Goal: Check status: Check status

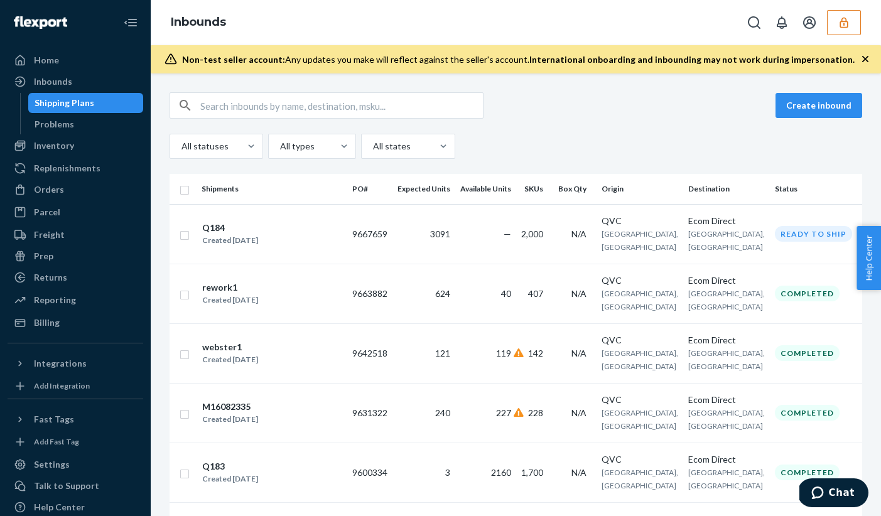
click at [842, 25] on icon "button" at bounding box center [843, 22] width 13 height 13
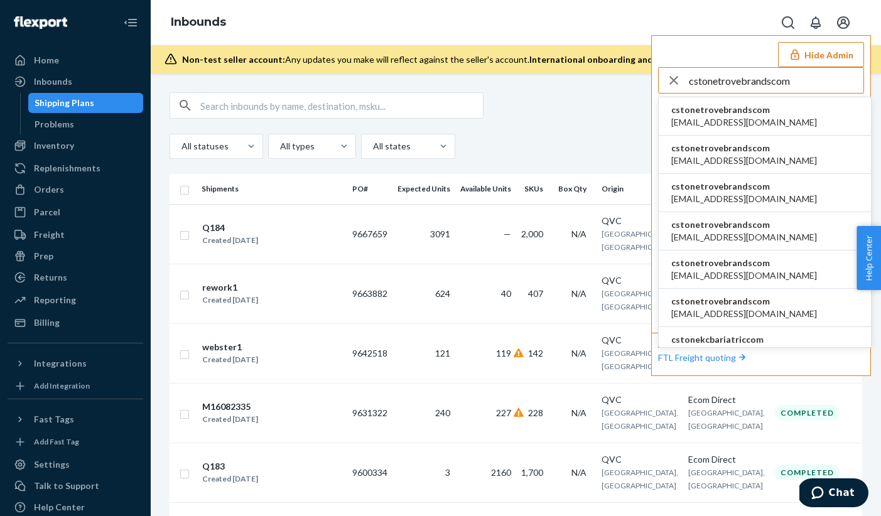
type input "cstonetrovebrandscom"
click at [748, 120] on span "[EMAIL_ADDRESS][DOMAIN_NAME]" at bounding box center [744, 122] width 146 height 13
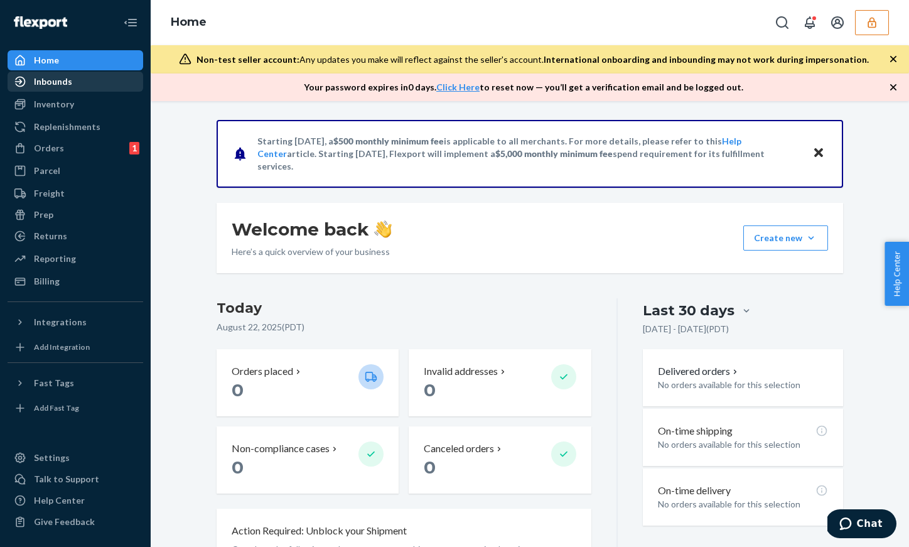
click at [70, 85] on div "Inbounds" at bounding box center [53, 81] width 38 height 13
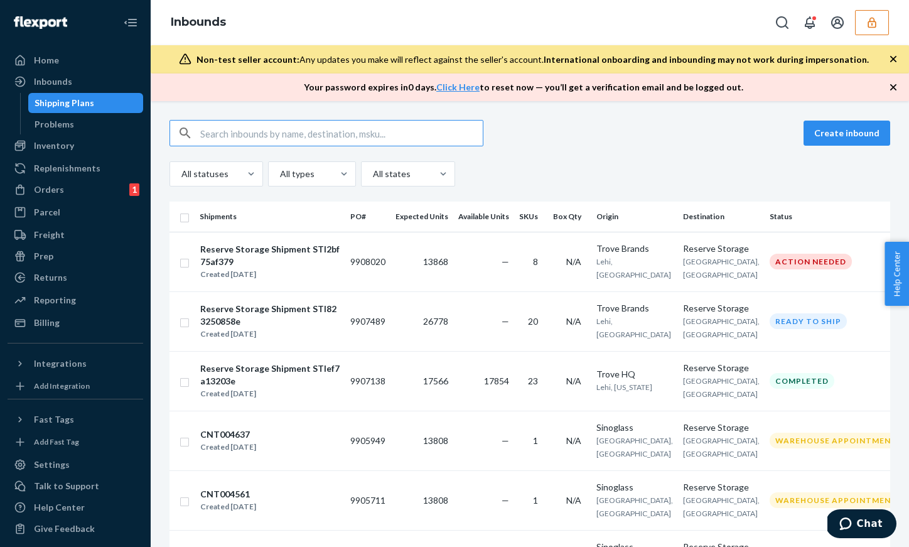
click at [232, 134] on input "text" at bounding box center [341, 133] width 282 height 25
type input "1227225"
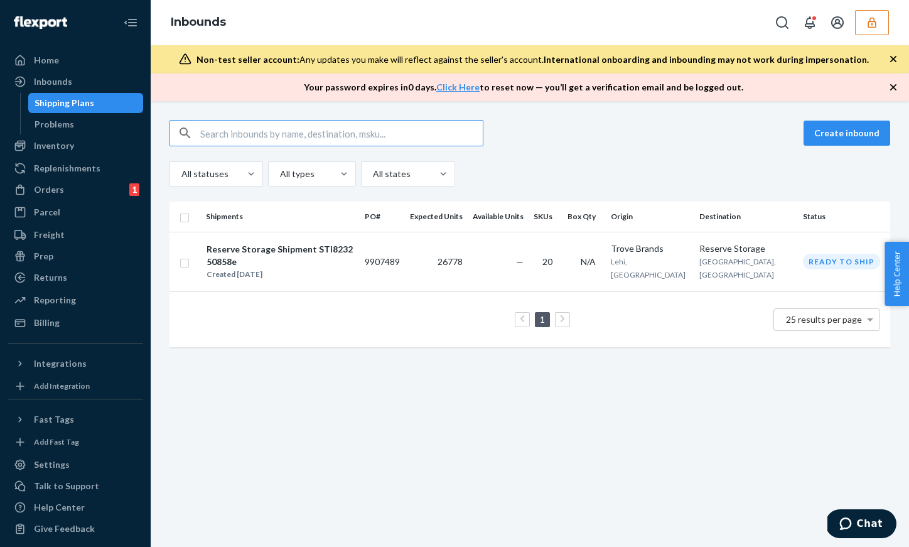
click at [882, 23] on button "button" at bounding box center [872, 22] width 34 height 25
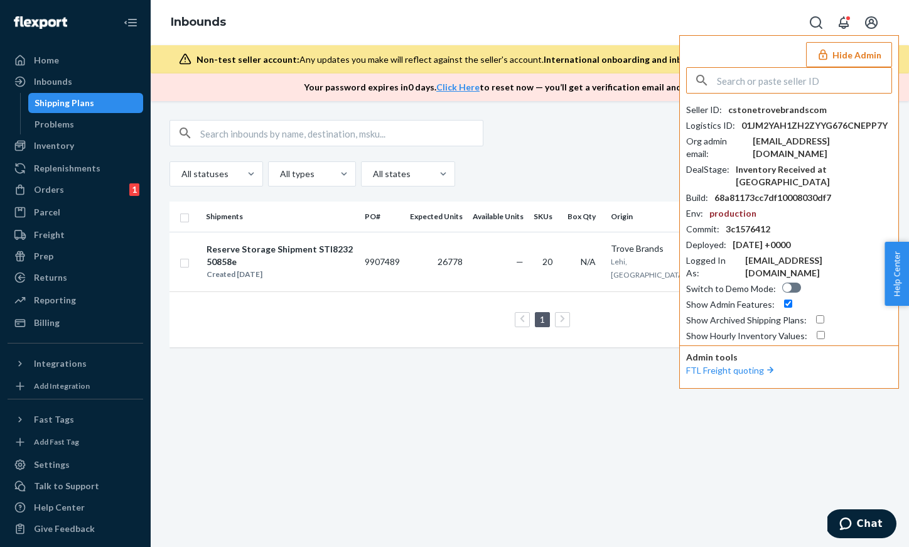
click at [801, 73] on input "text" at bounding box center [804, 80] width 174 height 25
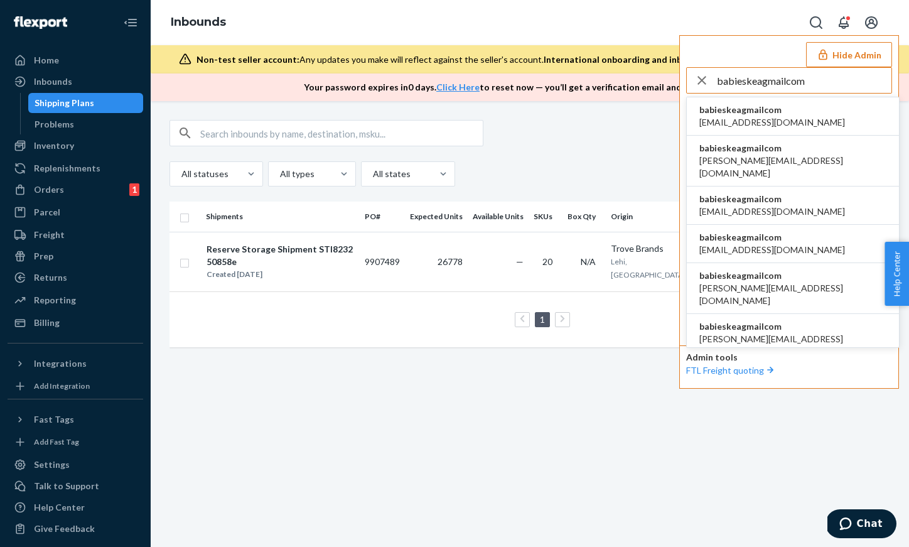
type input "babieskeagmailcom"
click at [766, 117] on span "babieskea@gmail.com" at bounding box center [772, 122] width 146 height 13
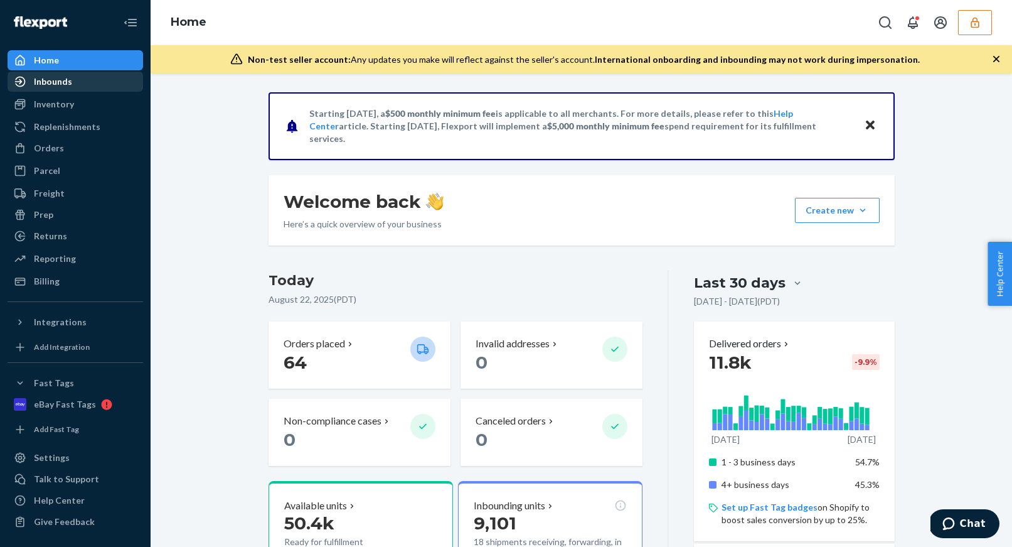
click at [69, 78] on div "Inbounds" at bounding box center [53, 81] width 38 height 13
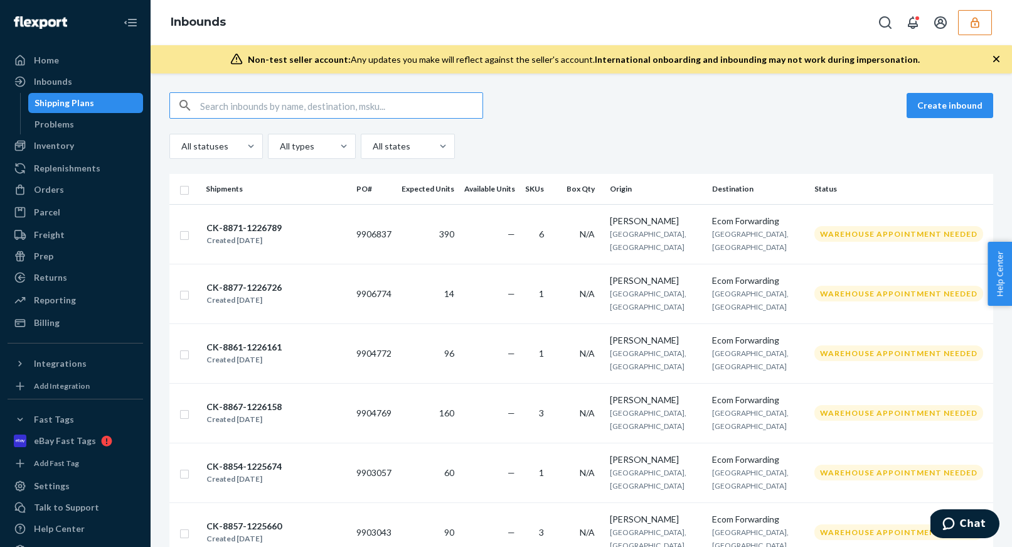
click at [227, 108] on input "text" at bounding box center [341, 105] width 282 height 25
type input "102002732843951"
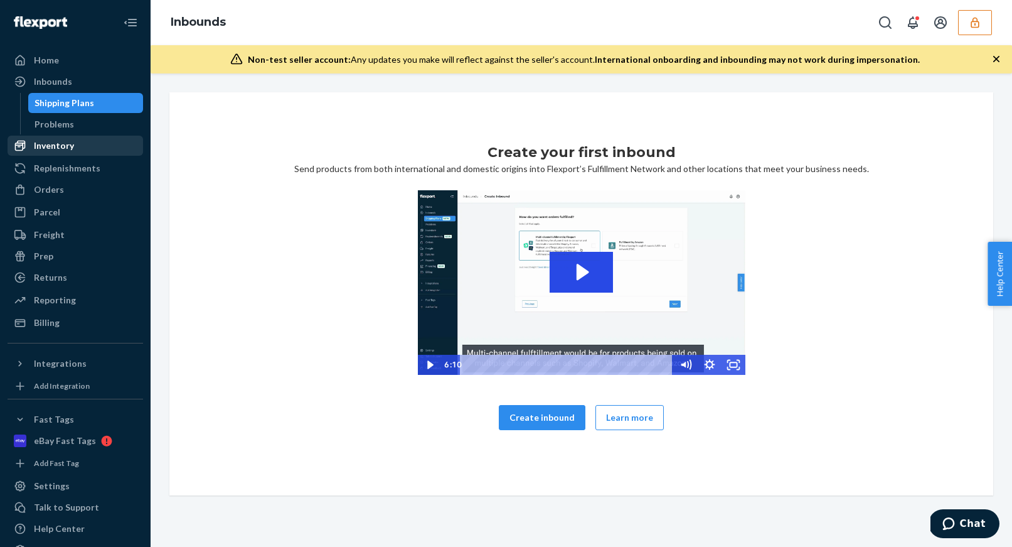
click at [79, 149] on div "Inventory" at bounding box center [75, 146] width 133 height 18
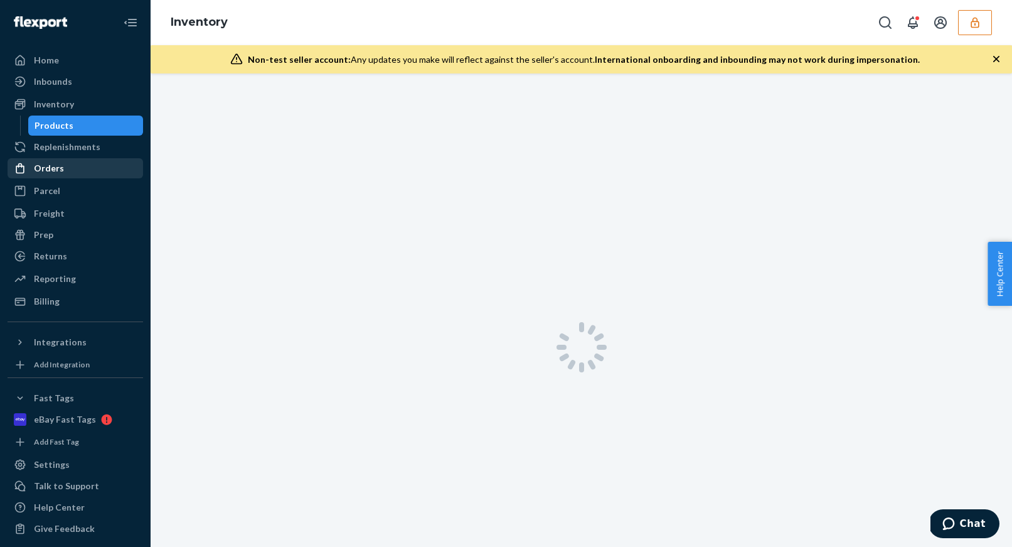
click at [71, 158] on link "Orders" at bounding box center [76, 168] width 136 height 20
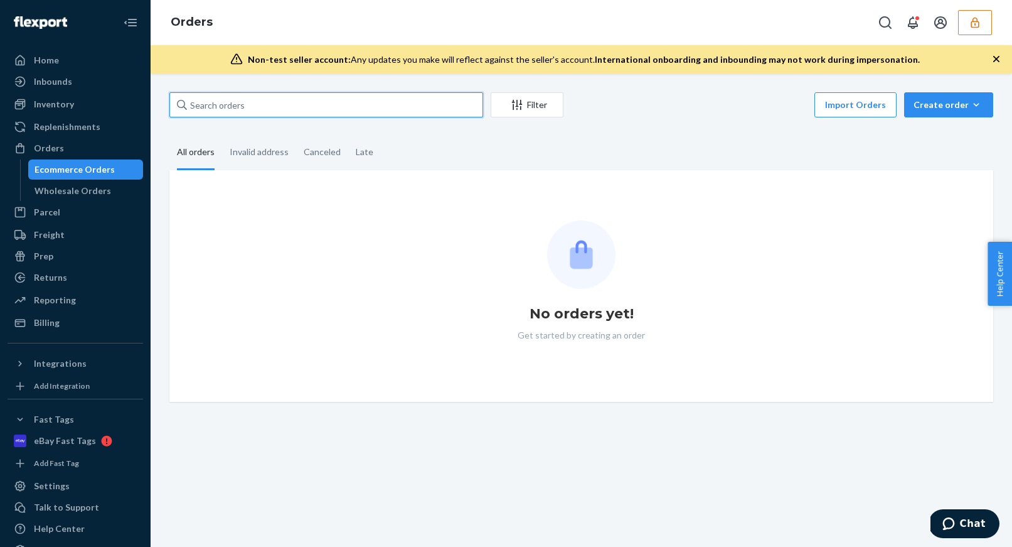
click at [269, 109] on input "text" at bounding box center [326, 104] width 314 height 25
paste input "102002732843951"
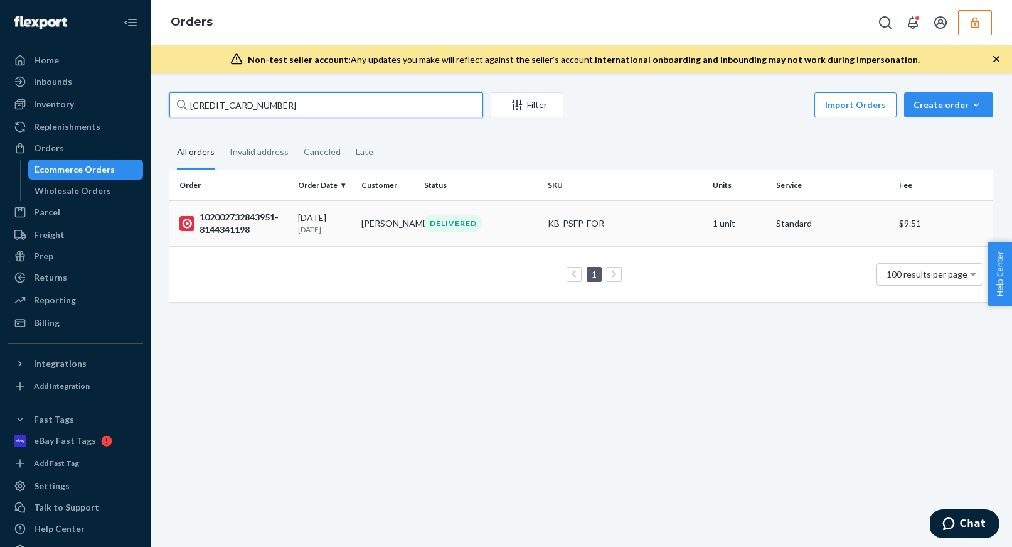
type input "102002732843951"
click at [279, 225] on div "102002732843951-8144341198" at bounding box center [234, 223] width 109 height 25
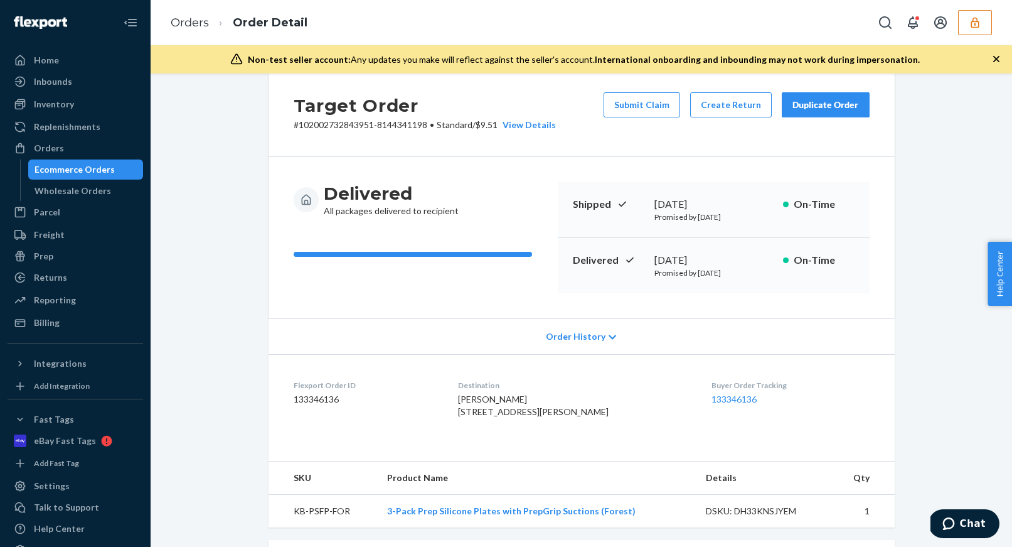
scroll to position [21, 0]
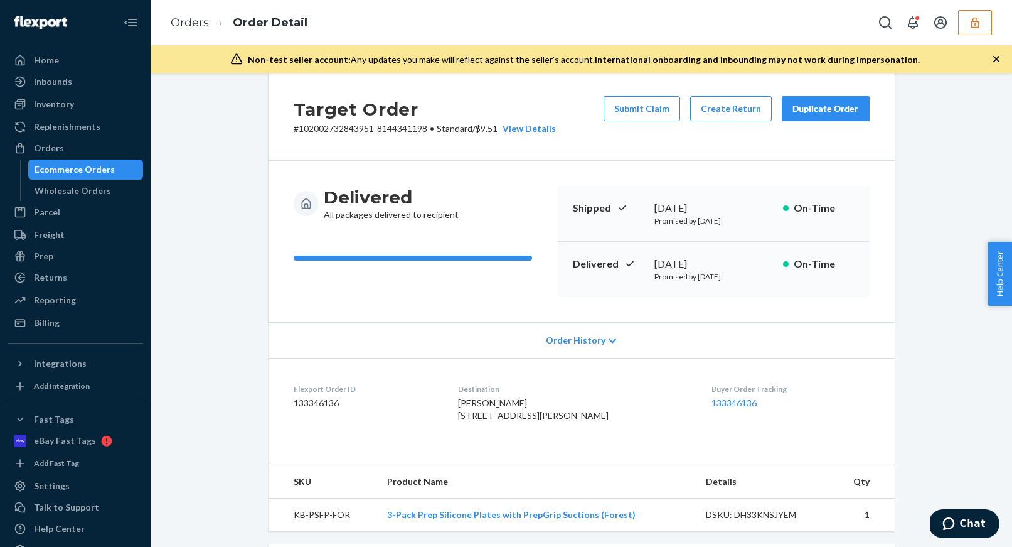
click at [741, 220] on p "Promised by July 29, 2025" at bounding box center [714, 220] width 119 height 11
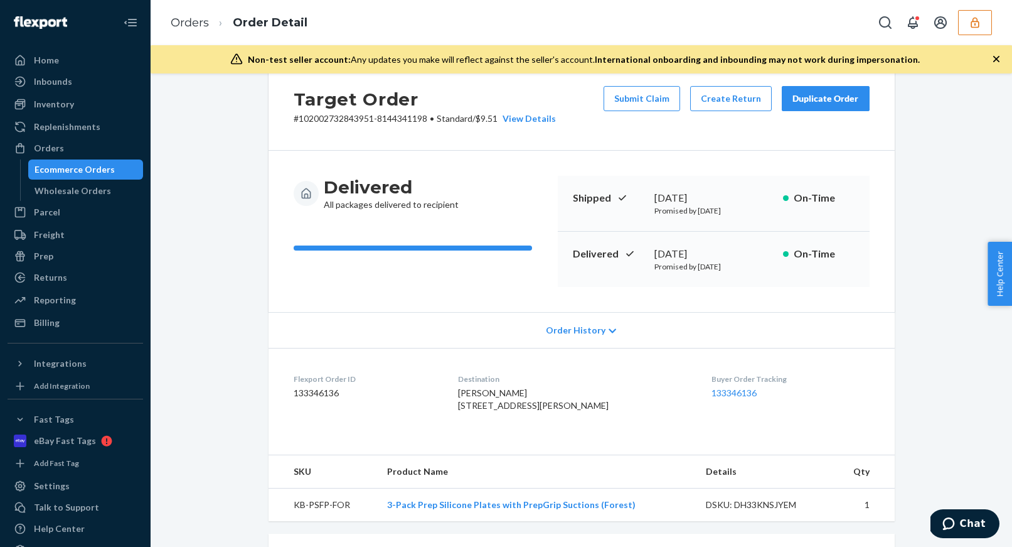
scroll to position [0, 0]
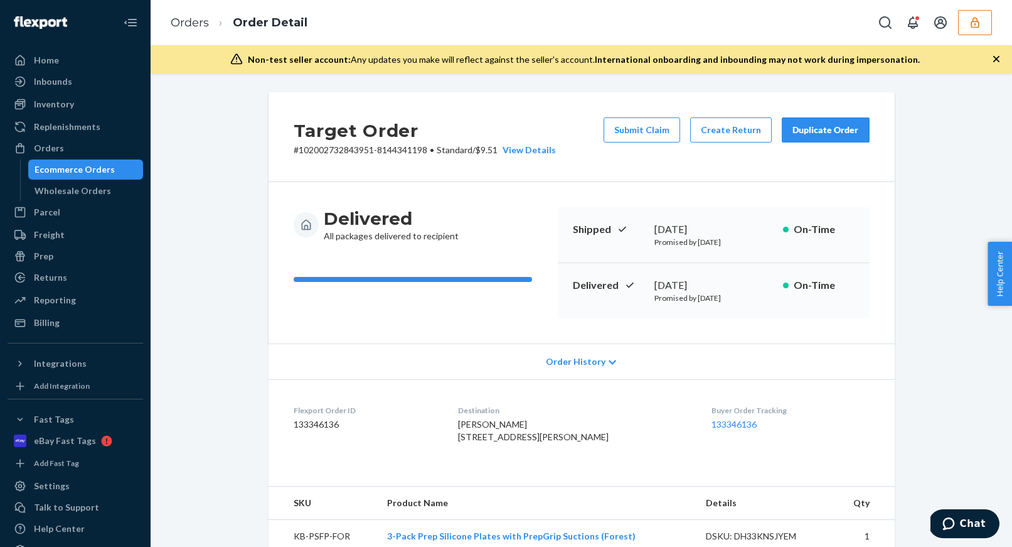
click at [316, 424] on dd "133346136" at bounding box center [366, 424] width 145 height 13
copy dd "133346136"
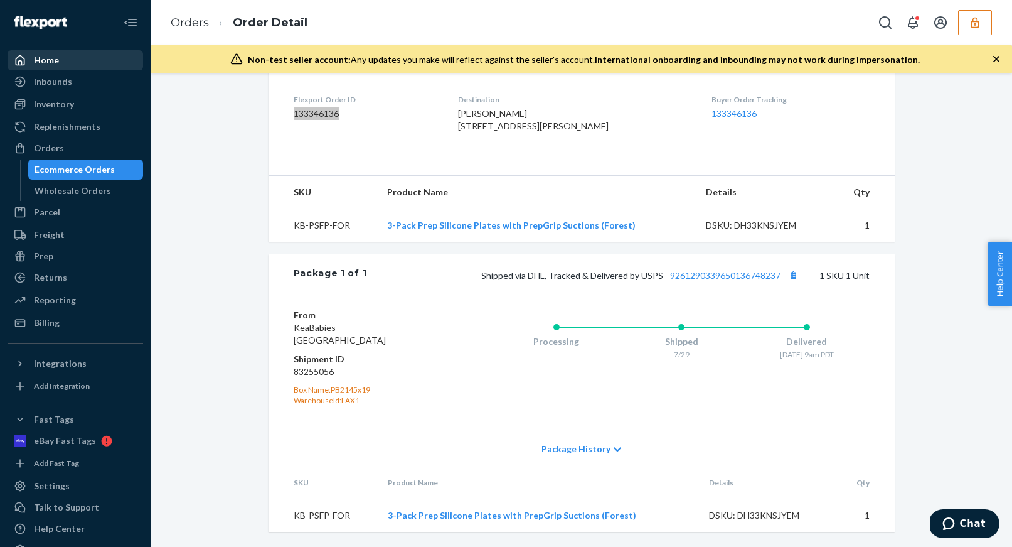
scroll to position [335, 0]
click at [571, 444] on span "Package History" at bounding box center [576, 448] width 69 height 13
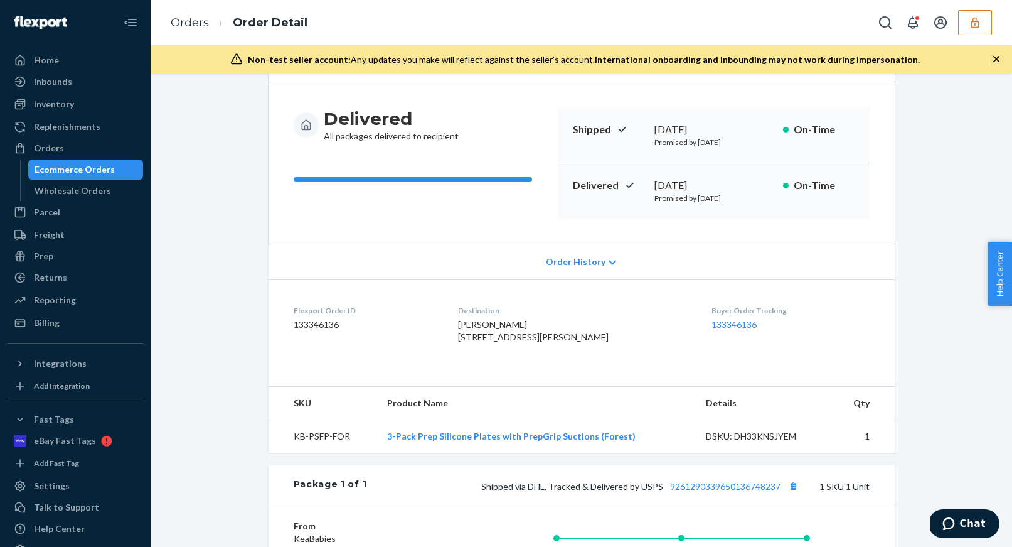
scroll to position [0, 0]
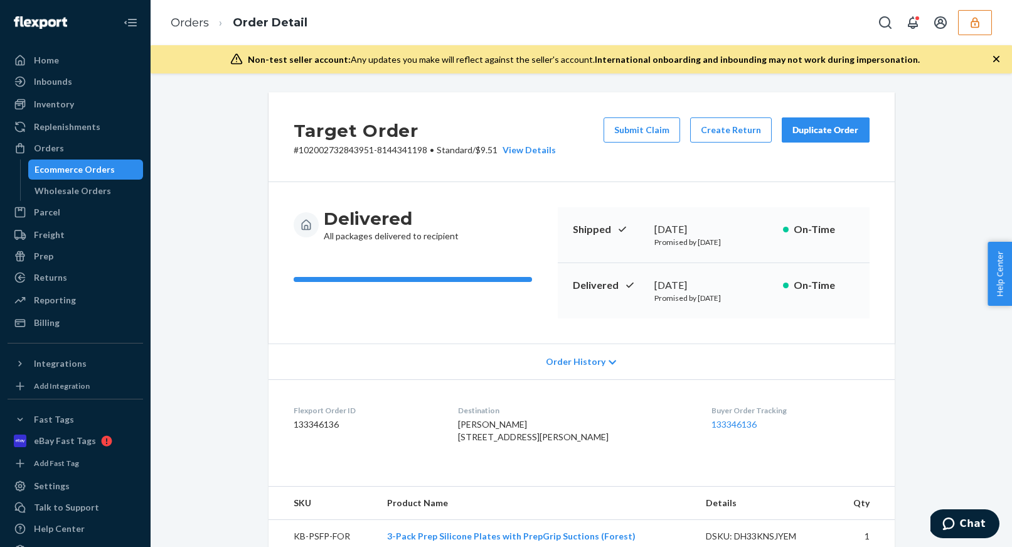
drag, startPoint x: 714, startPoint y: 233, endPoint x: 569, endPoint y: 153, distance: 166.3
click at [694, 214] on div "Shipped July 29, 2025 Promised by July 29, 2025 On-Time" at bounding box center [714, 235] width 312 height 56
click at [533, 148] on div "View Details" at bounding box center [527, 150] width 58 height 13
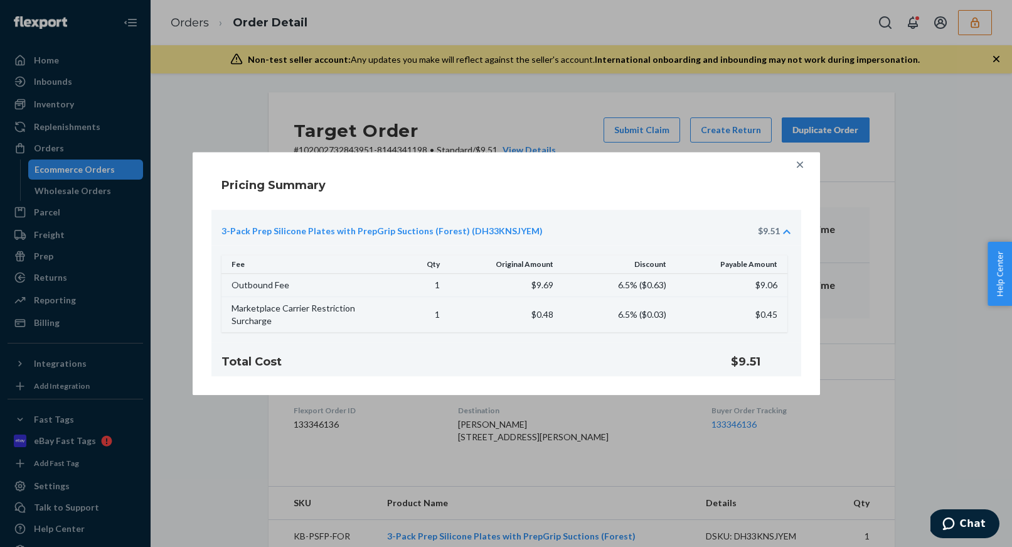
click at [804, 168] on icon at bounding box center [800, 164] width 13 height 13
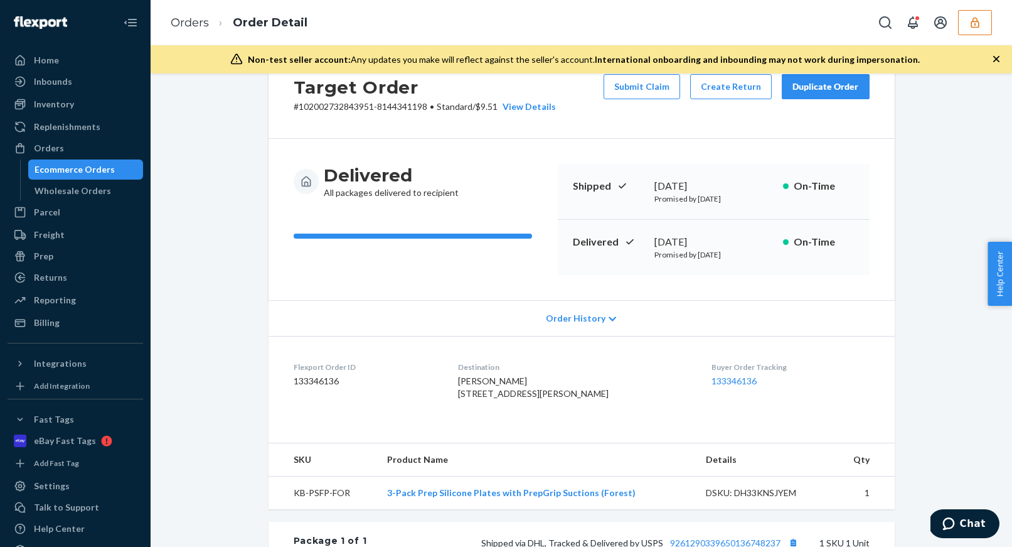
scroll to position [44, 0]
click at [67, 166] on div "Ecommerce Orders" at bounding box center [75, 169] width 80 height 13
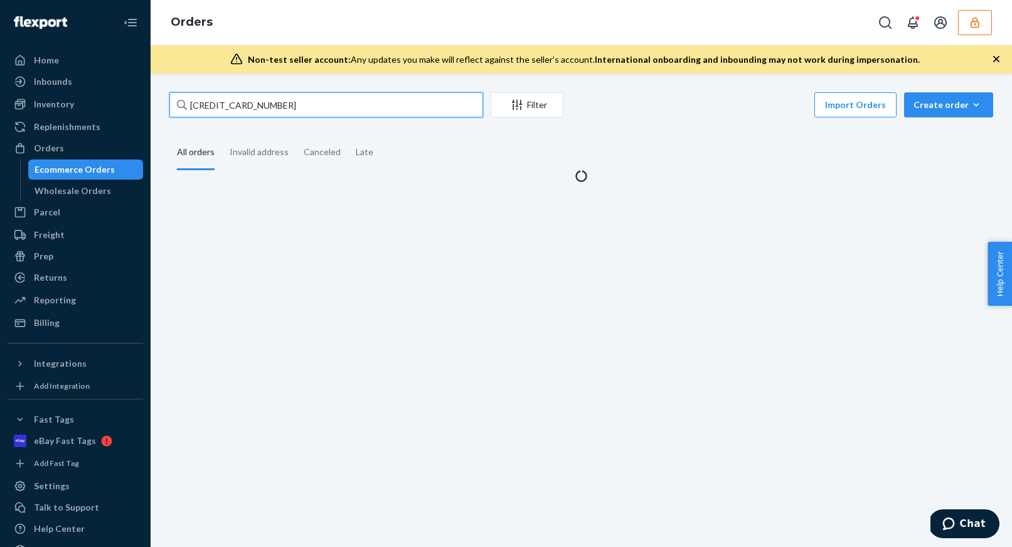
click at [272, 101] on input "102002732843951" at bounding box center [326, 104] width 314 height 25
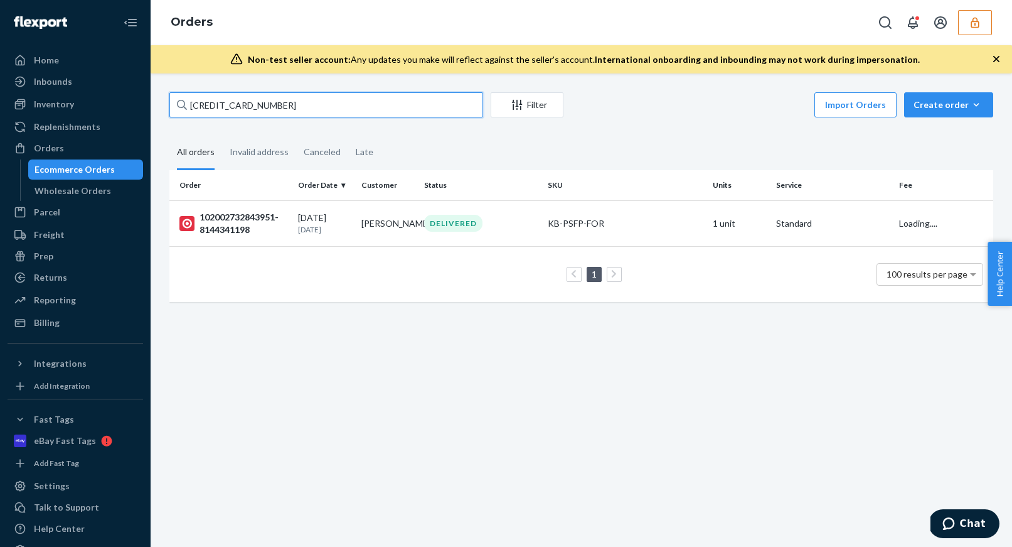
paste input "912002726631545"
type input "912002726631545"
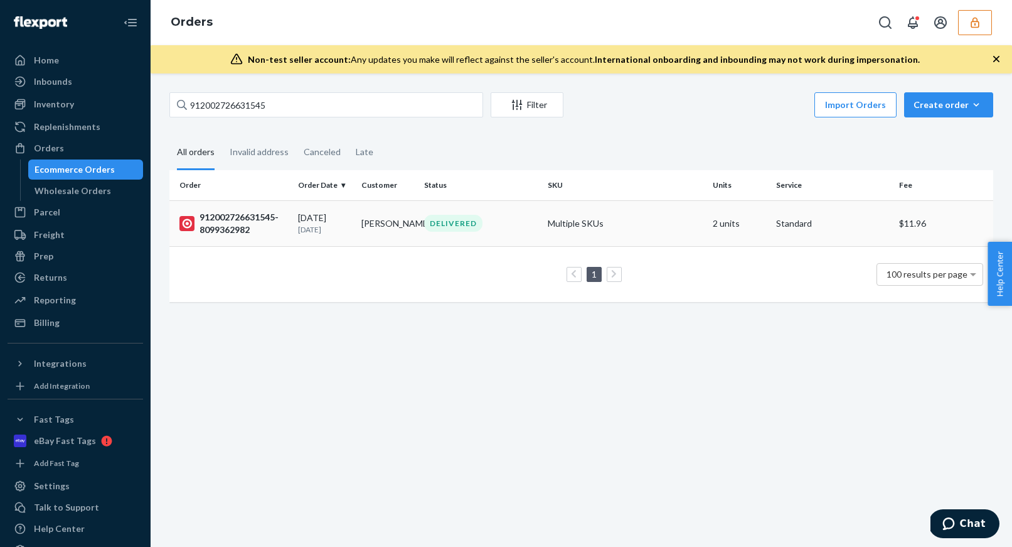
click at [289, 223] on td "912002726631545-8099362982" at bounding box center [231, 223] width 124 height 46
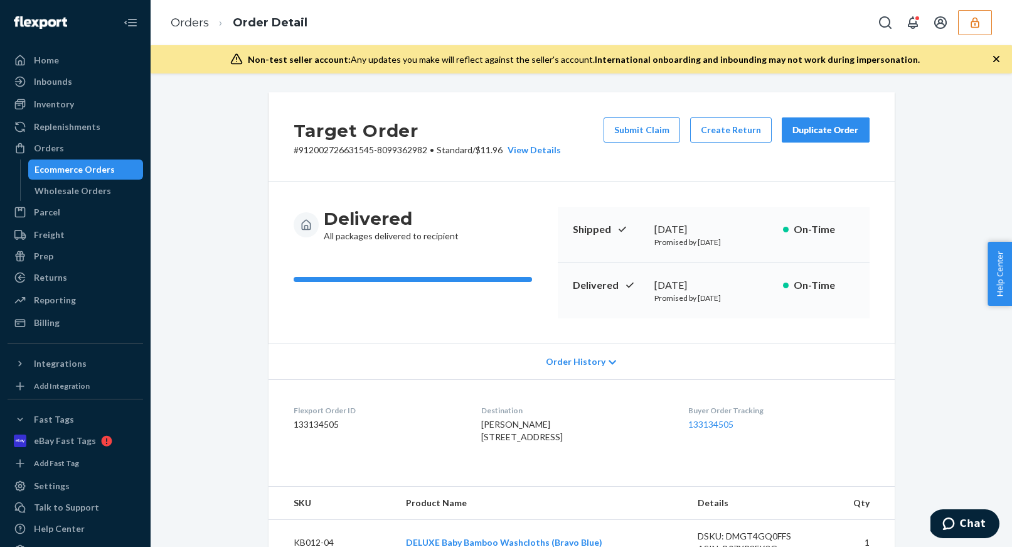
click at [324, 420] on dd "133134505" at bounding box center [378, 424] width 168 height 13
copy dd "133134505"
click at [67, 173] on div "Ecommerce Orders" at bounding box center [75, 169] width 80 height 13
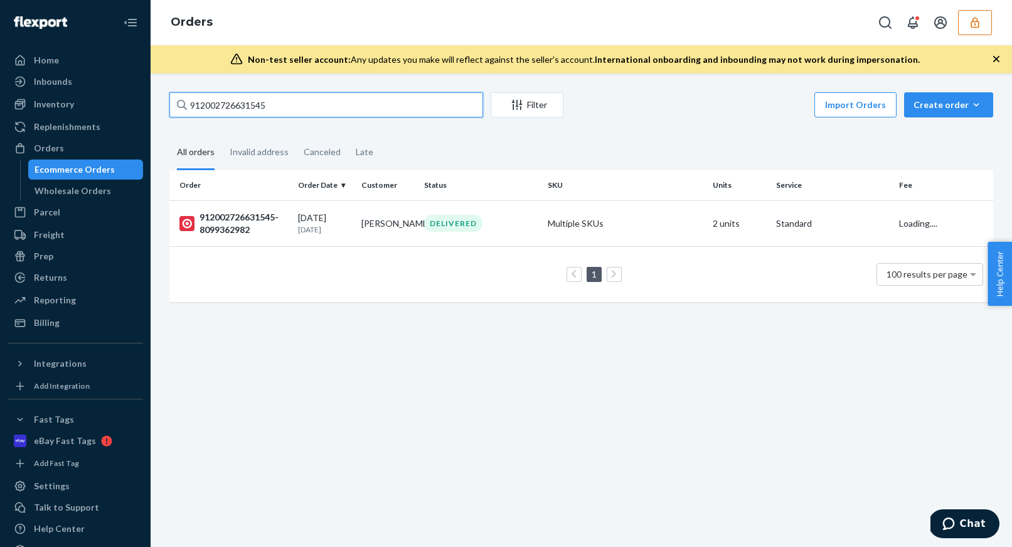
click at [238, 109] on input "912002726631545" at bounding box center [326, 104] width 314 height 25
paste input "10200267255596"
type input "102002672555965"
click at [365, 227] on td "Paige DiFabio" at bounding box center [388, 223] width 63 height 46
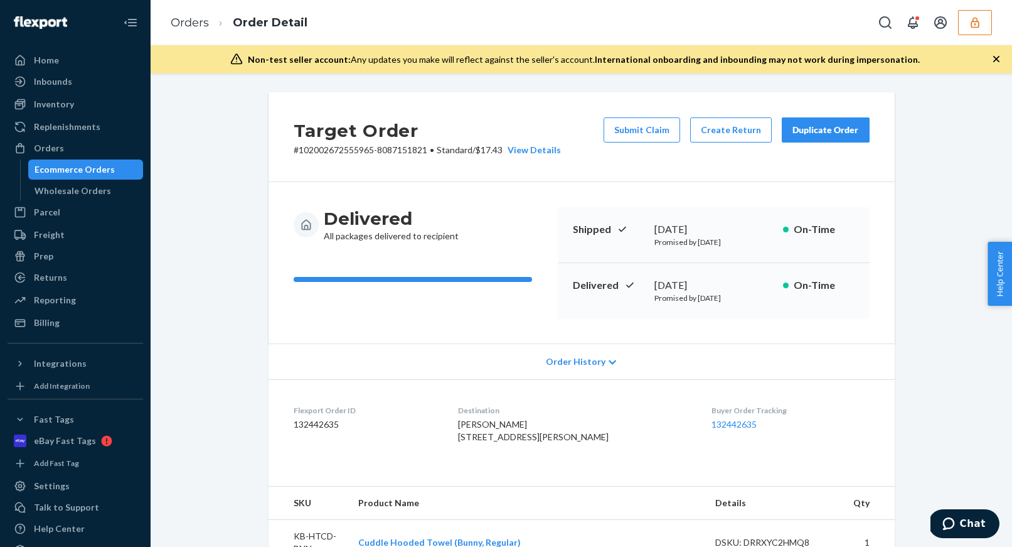
click at [312, 424] on dd "132442635" at bounding box center [366, 424] width 145 height 13
copy dd "132442635"
click at [115, 176] on div "Ecommerce Orders" at bounding box center [85, 170] width 113 height 18
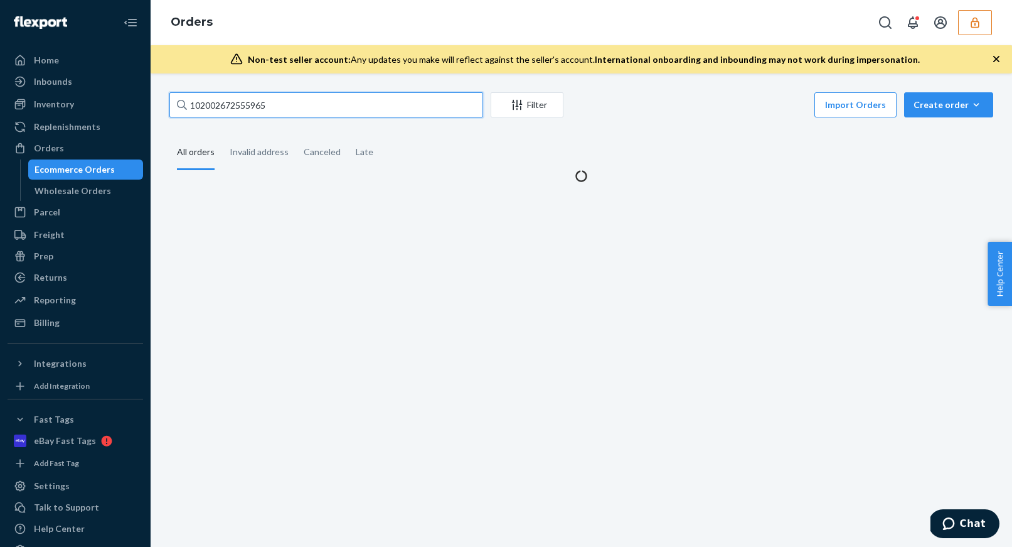
click at [250, 111] on input "102002672555965" at bounding box center [326, 104] width 314 height 25
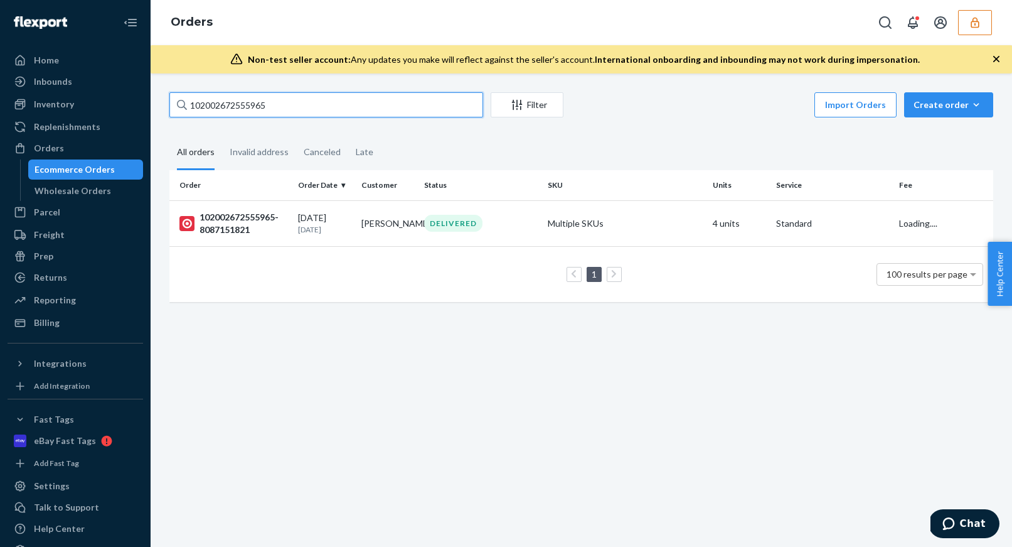
click at [250, 110] on input "102002672555965" at bounding box center [326, 104] width 314 height 25
paste input "912002672640889"
type input "912002672640889"
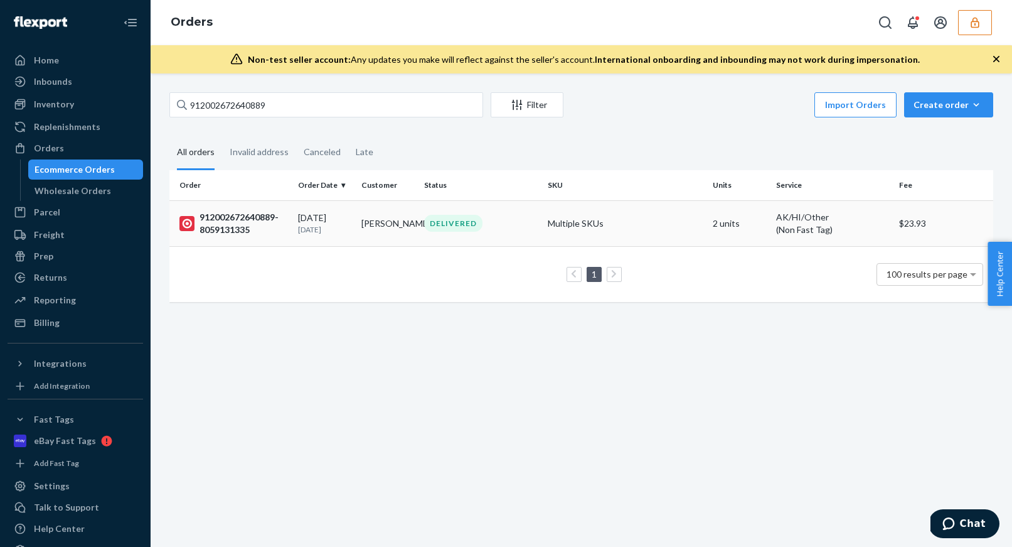
click at [374, 220] on td "Melissa Samio" at bounding box center [388, 223] width 63 height 46
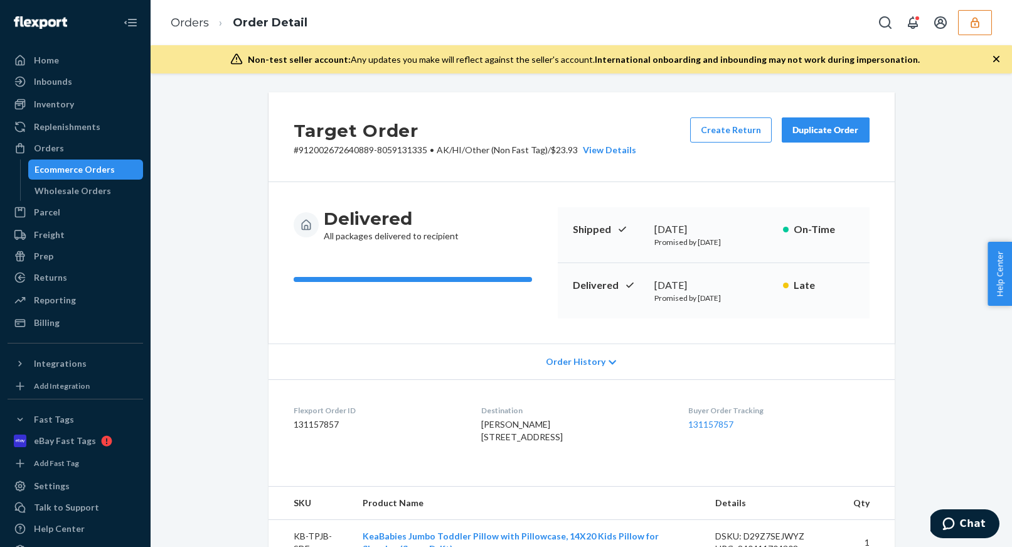
click at [319, 422] on dd "131157857" at bounding box center [378, 424] width 168 height 13
copy dd "131157857"
click at [94, 165] on div "Ecommerce Orders" at bounding box center [75, 169] width 80 height 13
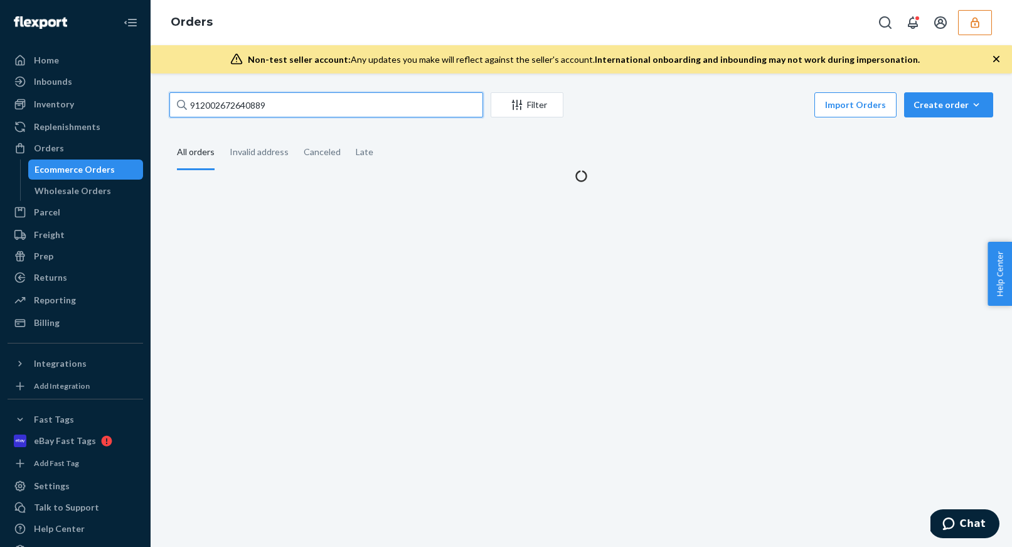
click at [252, 102] on input "912002672640889" at bounding box center [326, 104] width 314 height 25
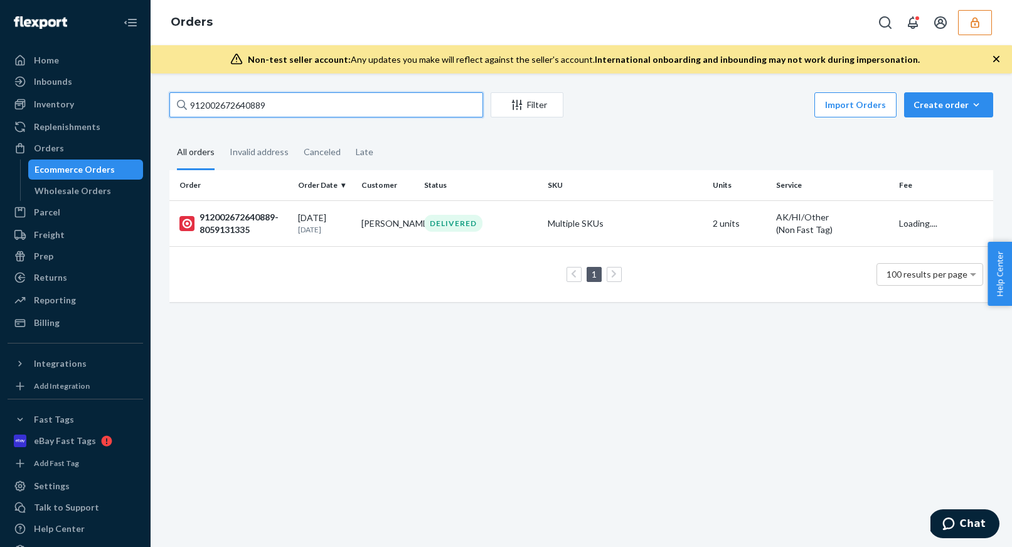
click at [252, 102] on input "912002672640889" at bounding box center [326, 104] width 314 height 25
paste input "951642"
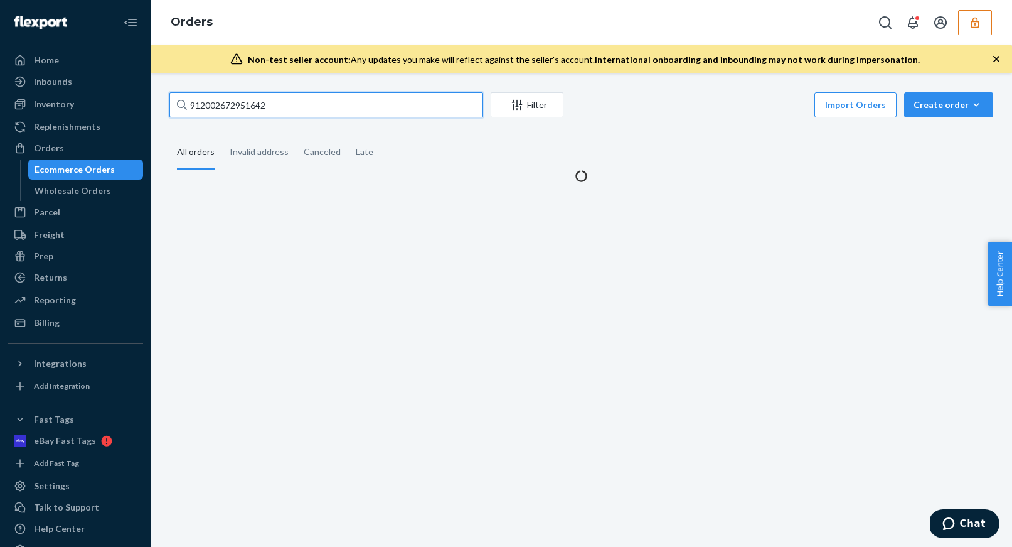
type input "912002672951642"
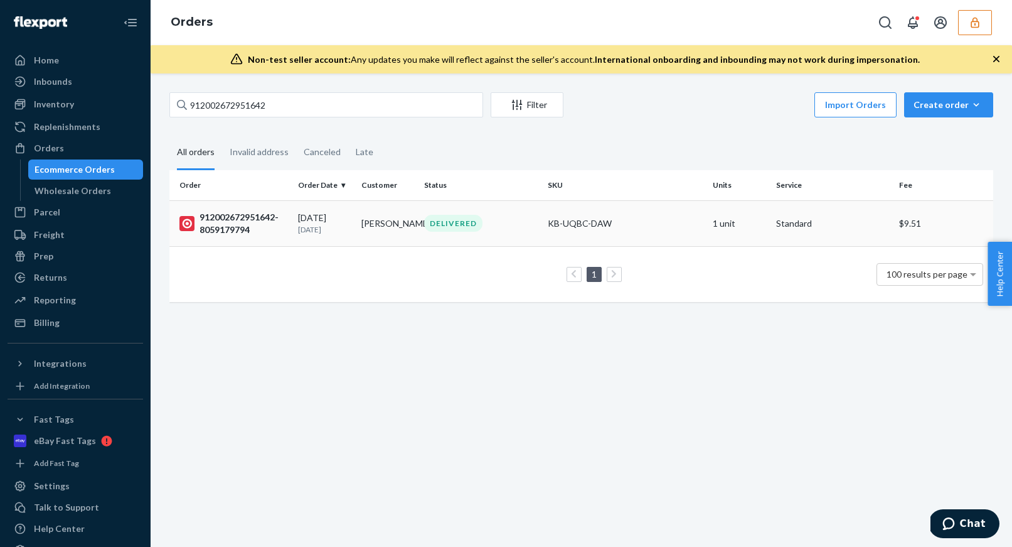
click at [314, 217] on div "06/28/2025 1 month ago" at bounding box center [324, 223] width 53 height 23
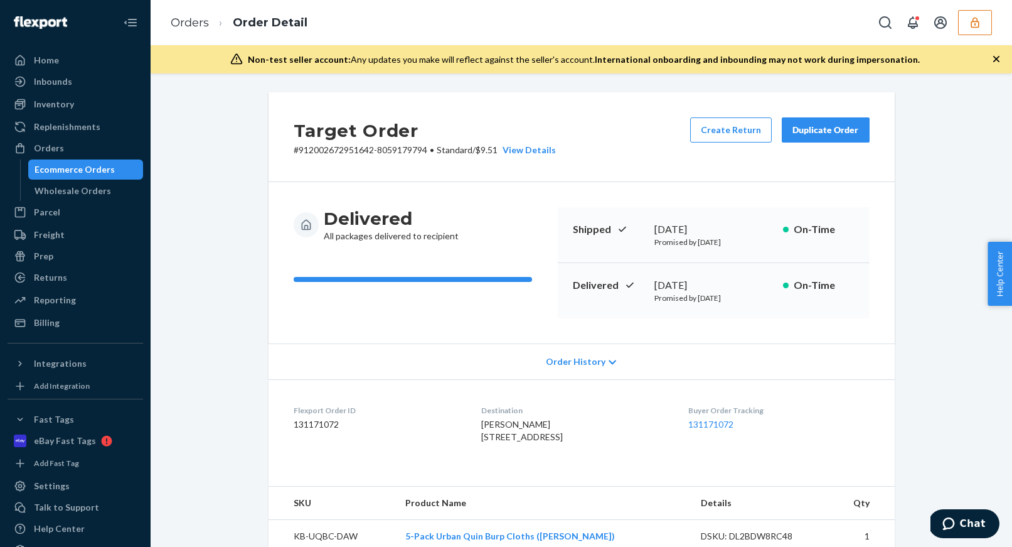
drag, startPoint x: 314, startPoint y: 434, endPoint x: 313, endPoint y: 422, distance: 11.9
click at [314, 432] on div "Flexport Order ID 131171072" at bounding box center [378, 426] width 168 height 43
click at [313, 422] on dd "131171072" at bounding box center [378, 424] width 168 height 13
copy dd "131171072"
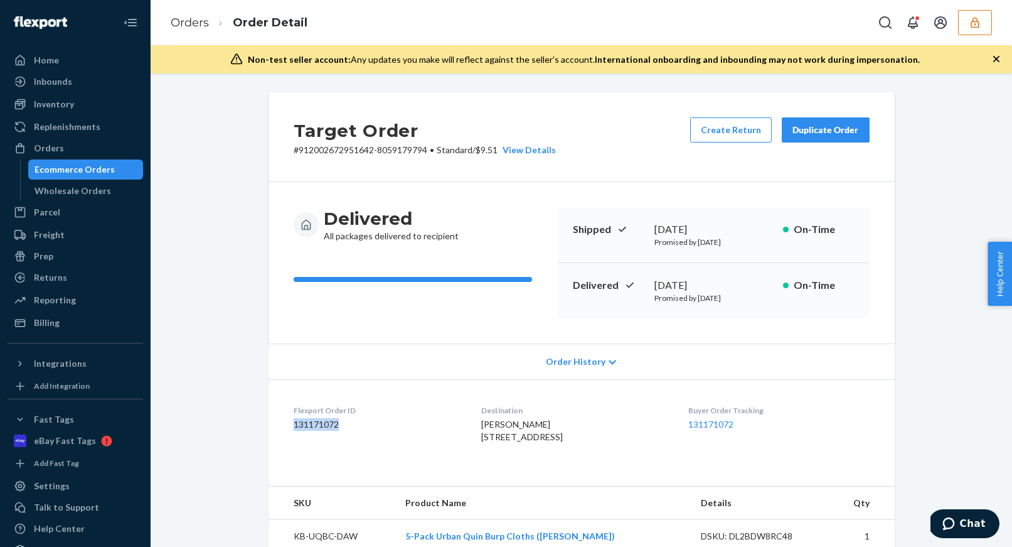
click at [85, 175] on div "Ecommerce Orders" at bounding box center [75, 169] width 80 height 13
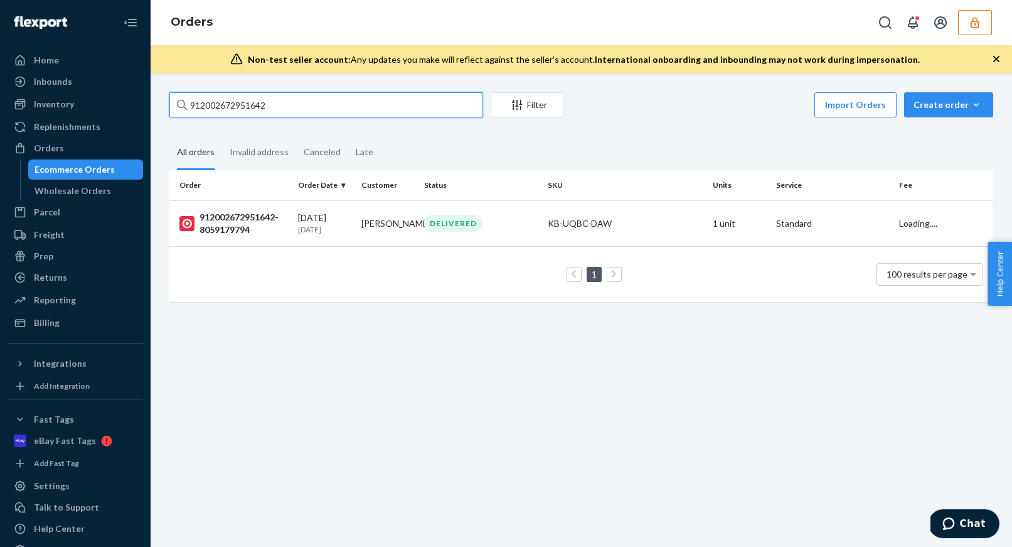
click at [252, 110] on input "912002672951642" at bounding box center [326, 104] width 314 height 25
paste input "102002650422237"
type input "102002650422237"
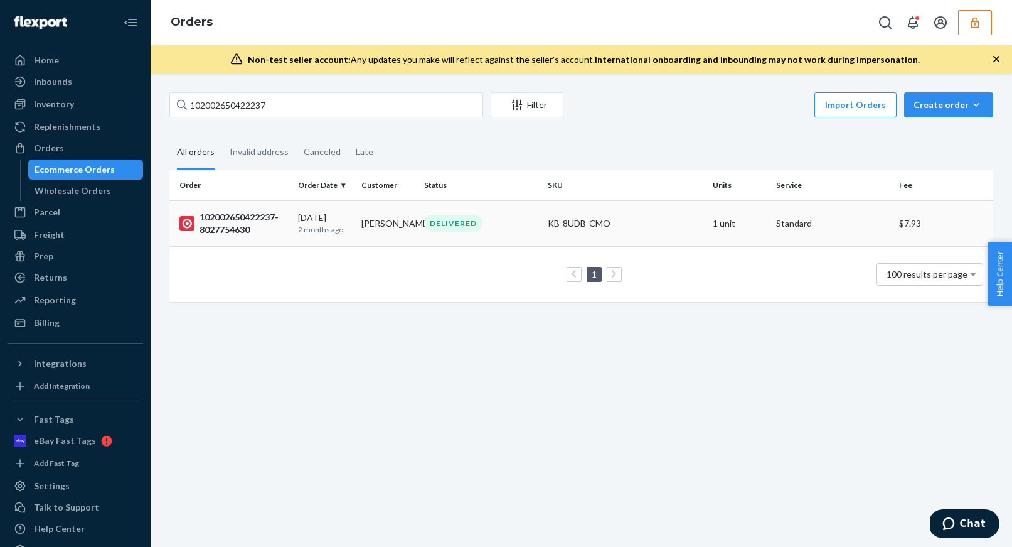
click at [536, 223] on div "DELIVERED" at bounding box center [481, 223] width 119 height 17
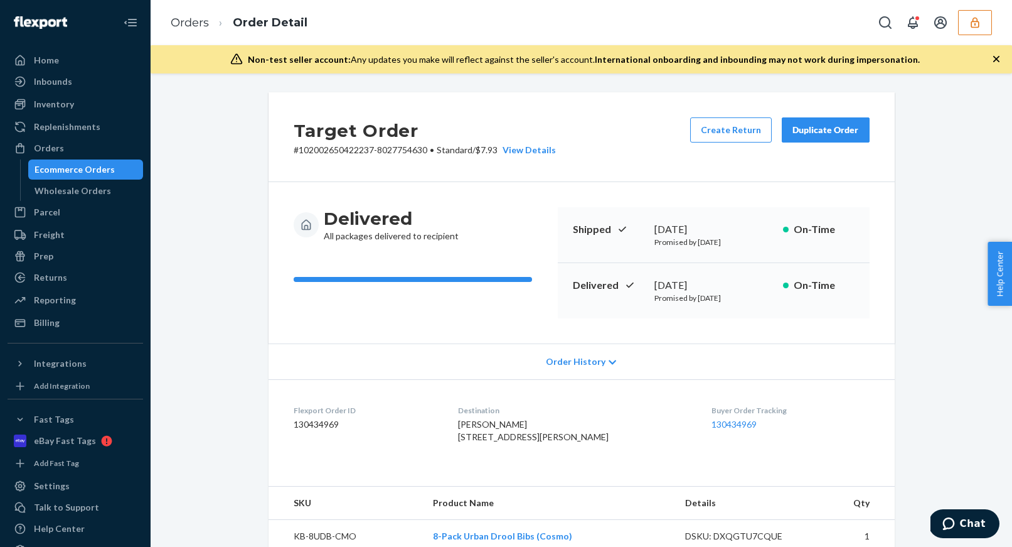
click at [313, 425] on dd "130434969" at bounding box center [366, 424] width 145 height 13
copy dd "130434969"
click at [80, 167] on div "Ecommerce Orders" at bounding box center [75, 169] width 80 height 13
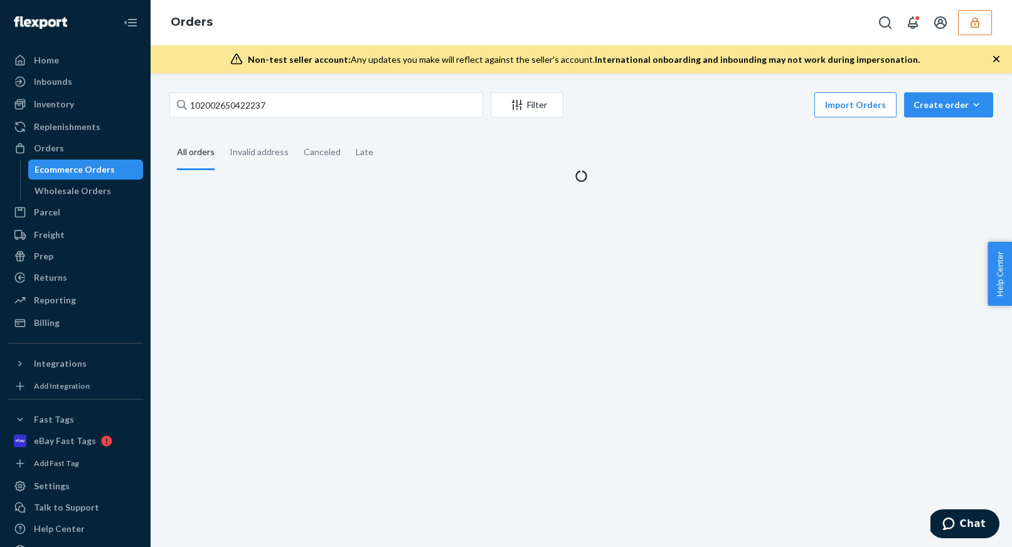
click at [232, 88] on div "102002650422237 Filter Import Orders Create order Ecommerce order Removal order…" at bounding box center [582, 309] width 862 height 473
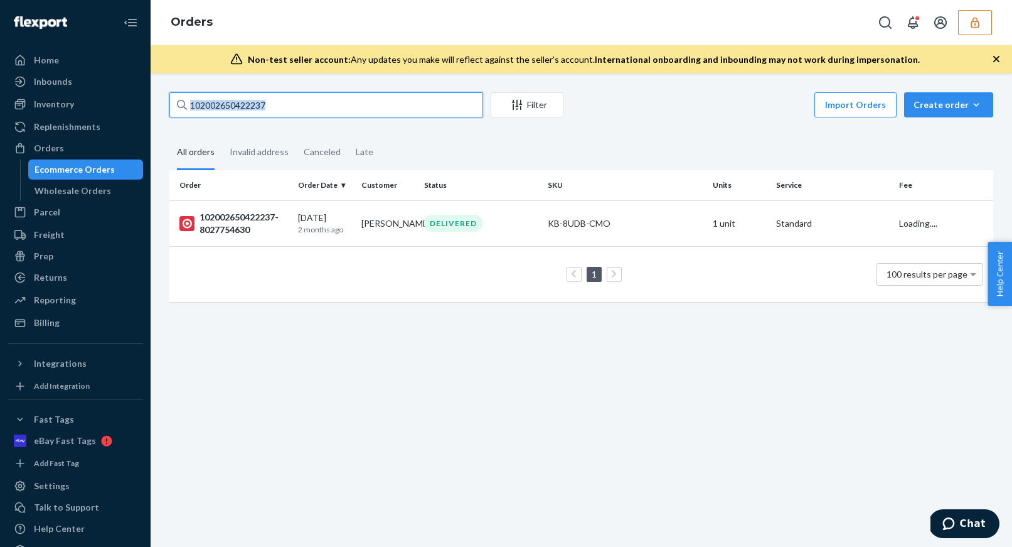
drag, startPoint x: 232, startPoint y: 98, endPoint x: 239, endPoint y: 99, distance: 6.4
click at [232, 98] on input "102002650422237" at bounding box center [326, 104] width 314 height 25
click at [267, 102] on input "102002650422237" at bounding box center [326, 104] width 314 height 25
paste input "902002643082219"
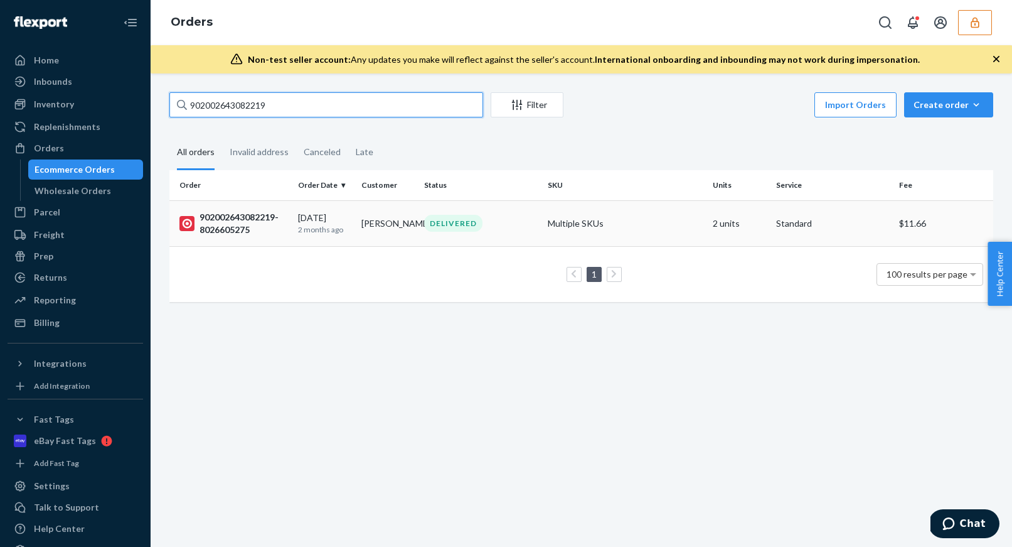
type input "902002643082219"
click at [419, 226] on td "Rebecca Bergman" at bounding box center [388, 223] width 63 height 46
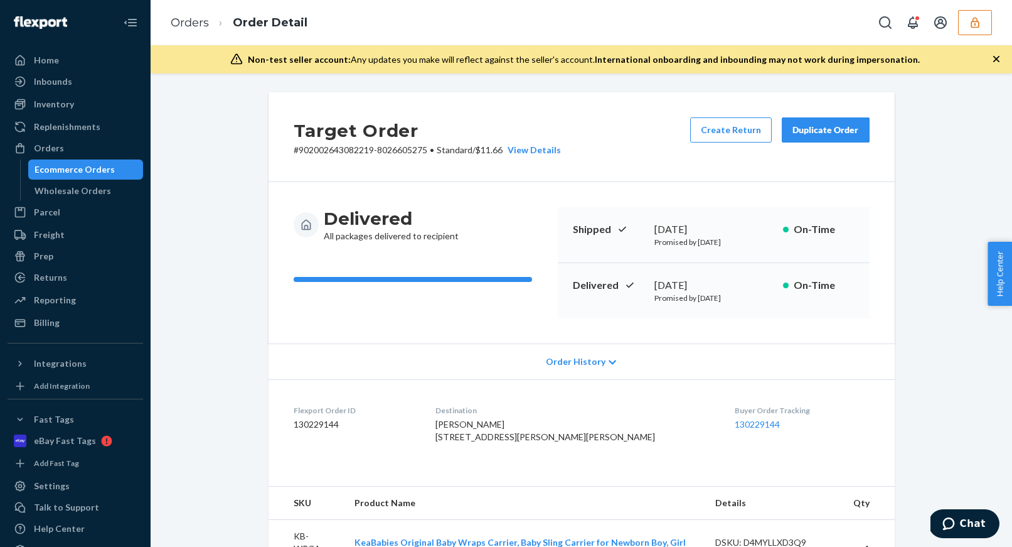
click at [319, 419] on dd "130229144" at bounding box center [355, 424] width 122 height 13
click at [316, 426] on dd "130229144" at bounding box center [355, 424] width 122 height 13
copy dd "130229144"
click at [93, 163] on div "Ecommerce Orders" at bounding box center [75, 169] width 80 height 13
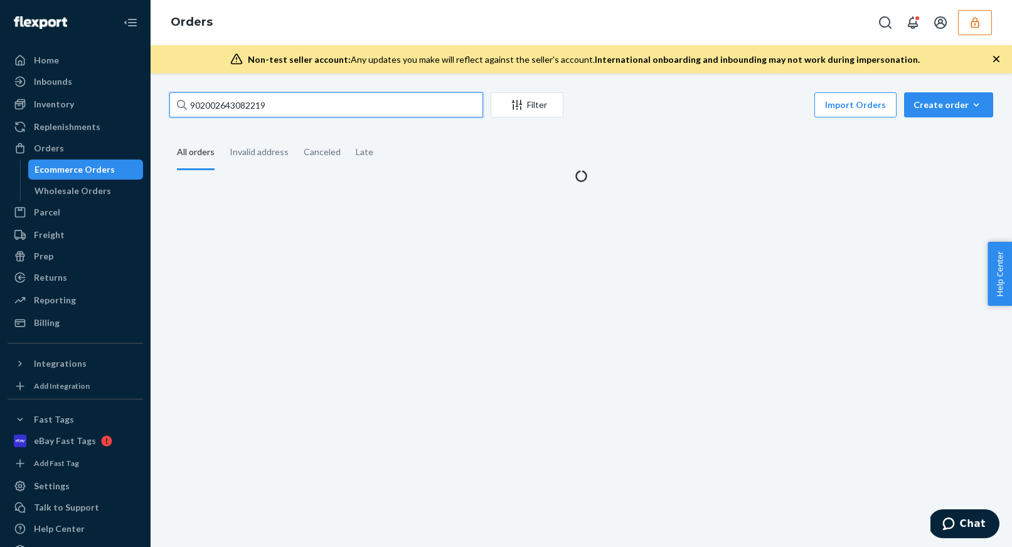
click at [341, 106] on input "902002643082219" at bounding box center [326, 104] width 314 height 25
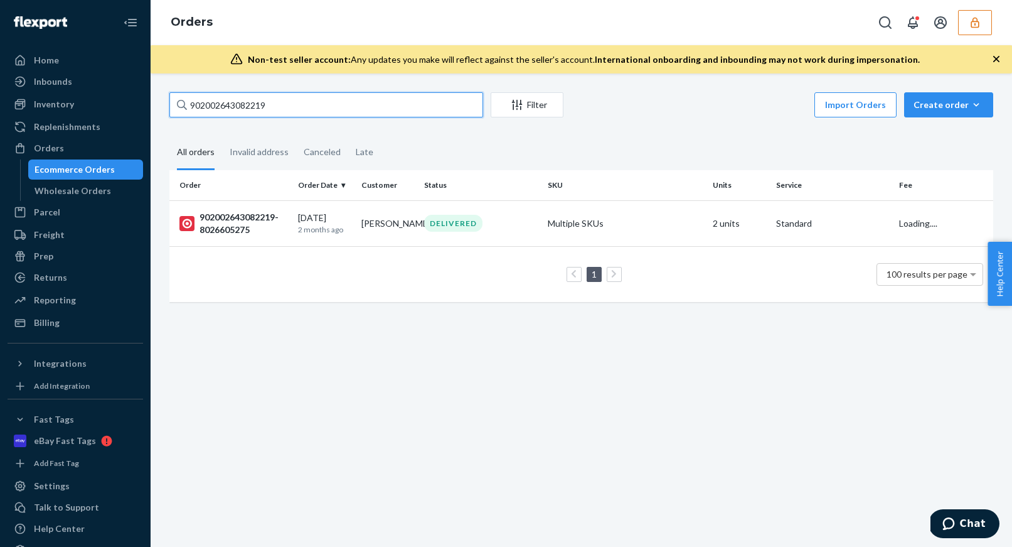
click at [341, 106] on input "902002643082219" at bounding box center [326, 104] width 314 height 25
paste input "12002625293322"
type input "912002625293322"
drag, startPoint x: 512, startPoint y: 229, endPoint x: 501, endPoint y: 225, distance: 10.7
click at [512, 229] on div "DELIVERED" at bounding box center [481, 223] width 119 height 17
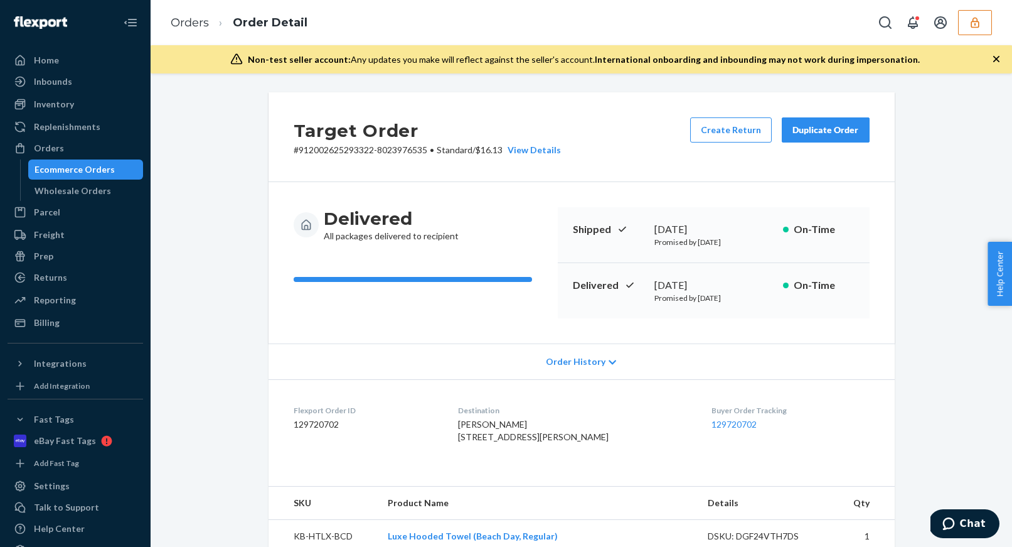
click at [318, 424] on dd "129720702" at bounding box center [366, 424] width 145 height 13
copy dd "129720702"
click at [75, 168] on div "Ecommerce Orders" at bounding box center [75, 169] width 80 height 13
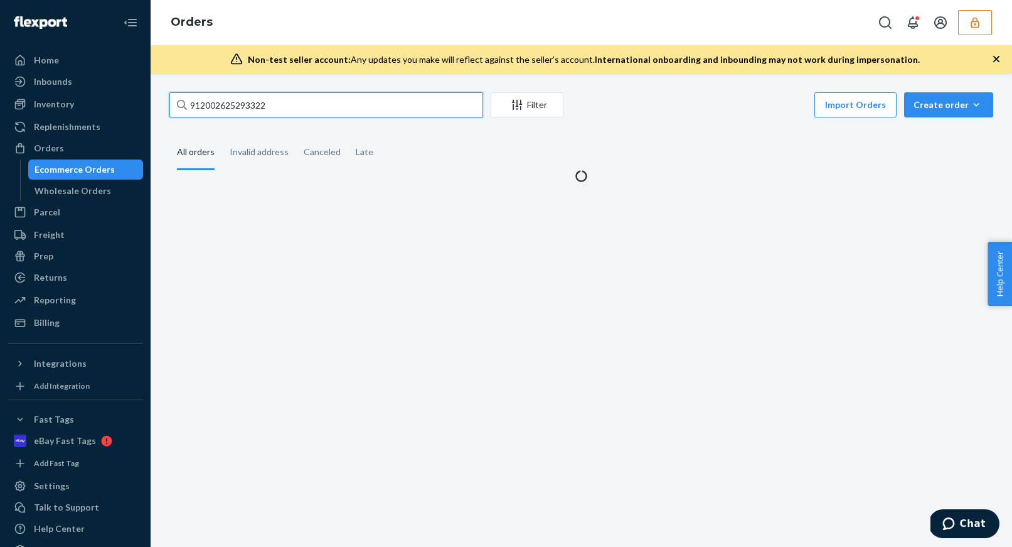
click at [289, 106] on input "912002625293322" at bounding box center [326, 104] width 314 height 25
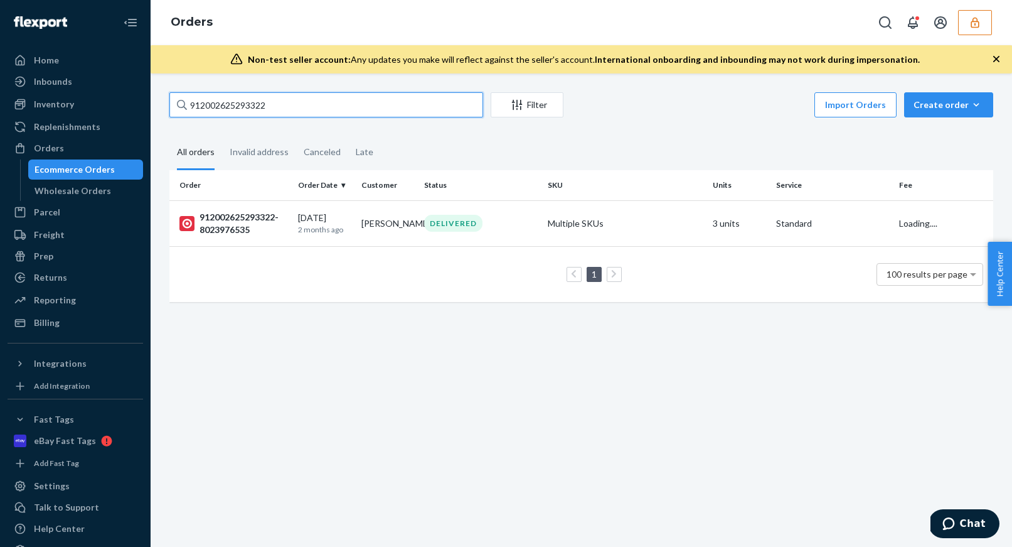
click at [289, 106] on input "912002625293322" at bounding box center [326, 104] width 314 height 25
paste input "580855206"
type input "912002580855206"
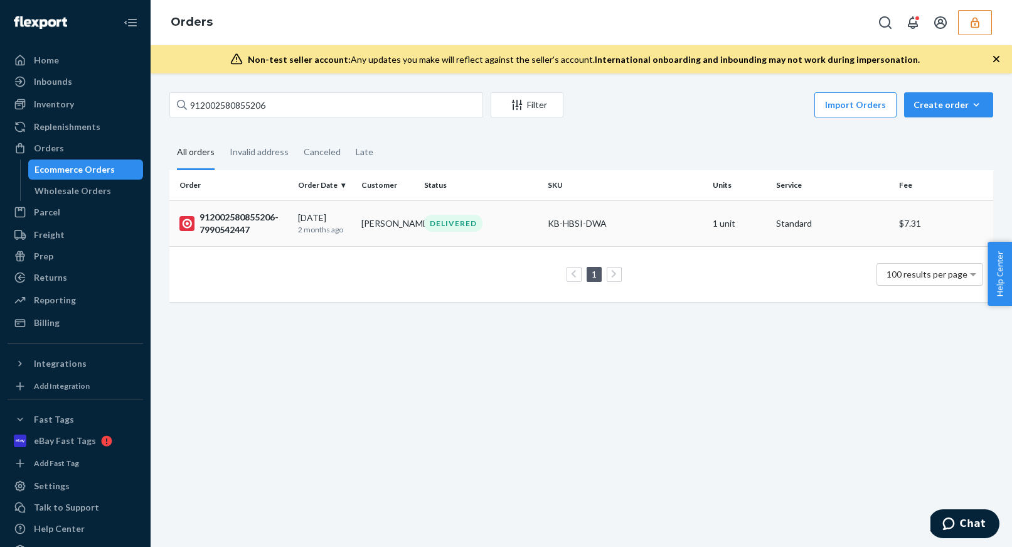
click at [539, 227] on div "DELIVERED" at bounding box center [481, 223] width 119 height 17
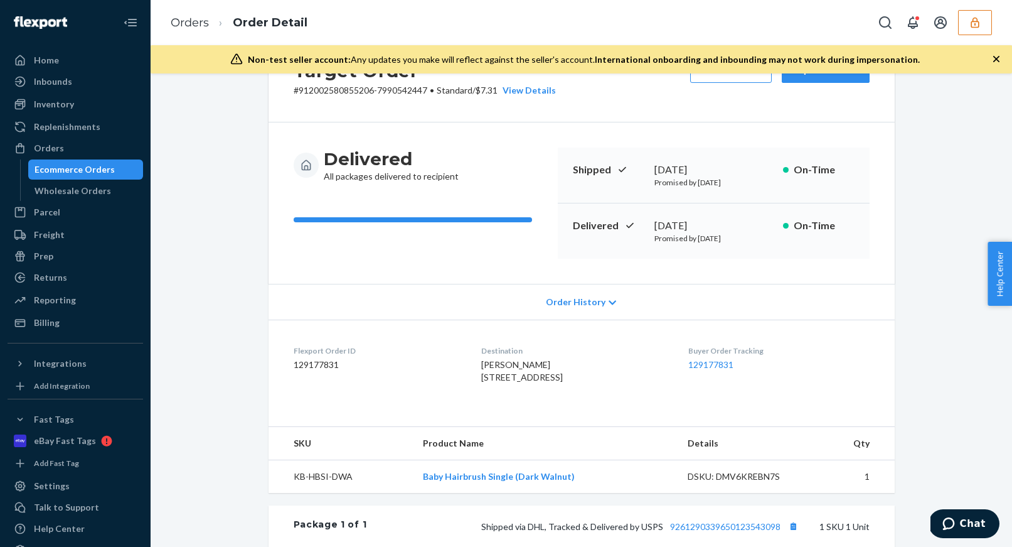
scroll to position [61, 0]
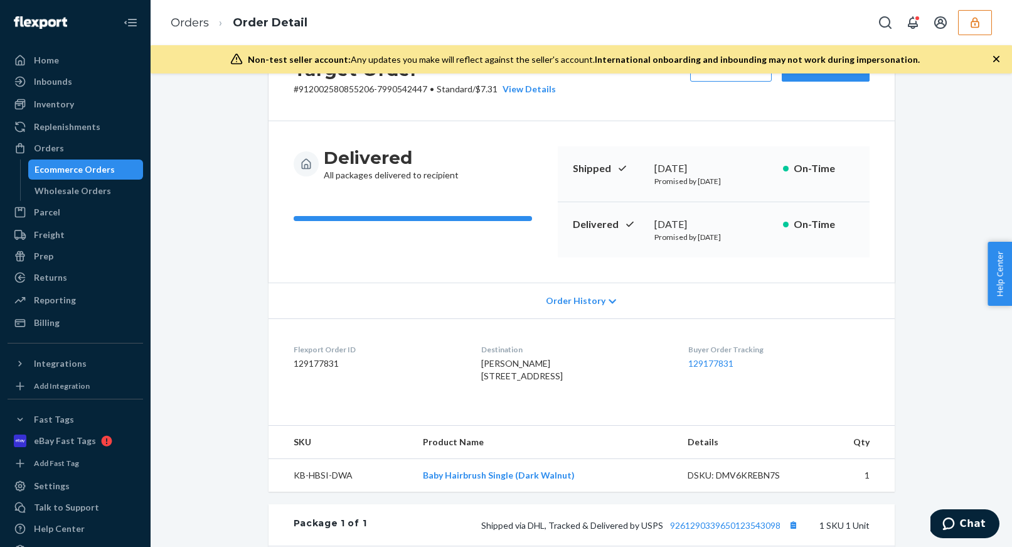
click at [318, 360] on dd "129177831" at bounding box center [378, 363] width 168 height 13
copy dd "129177831"
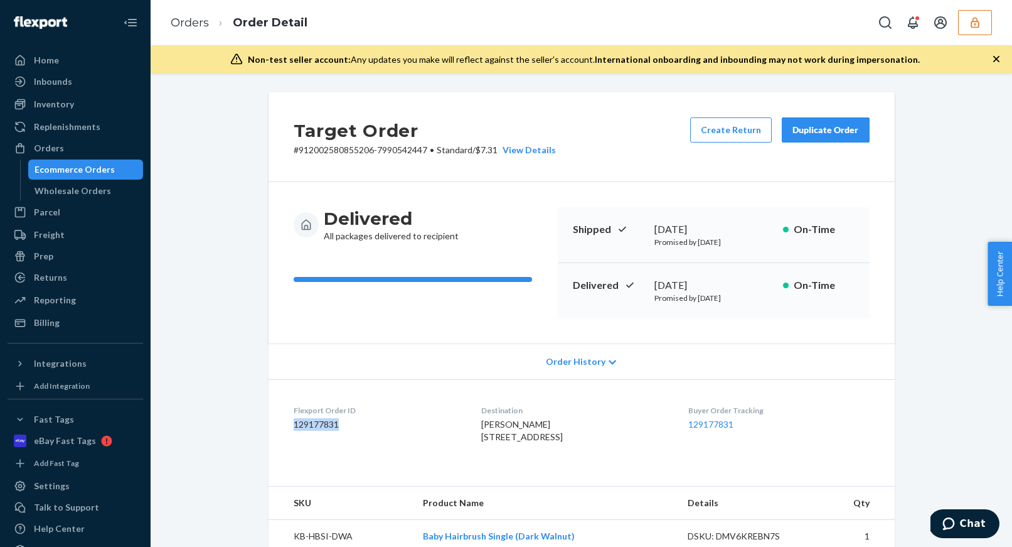
click at [65, 169] on div "Ecommerce Orders" at bounding box center [75, 169] width 80 height 13
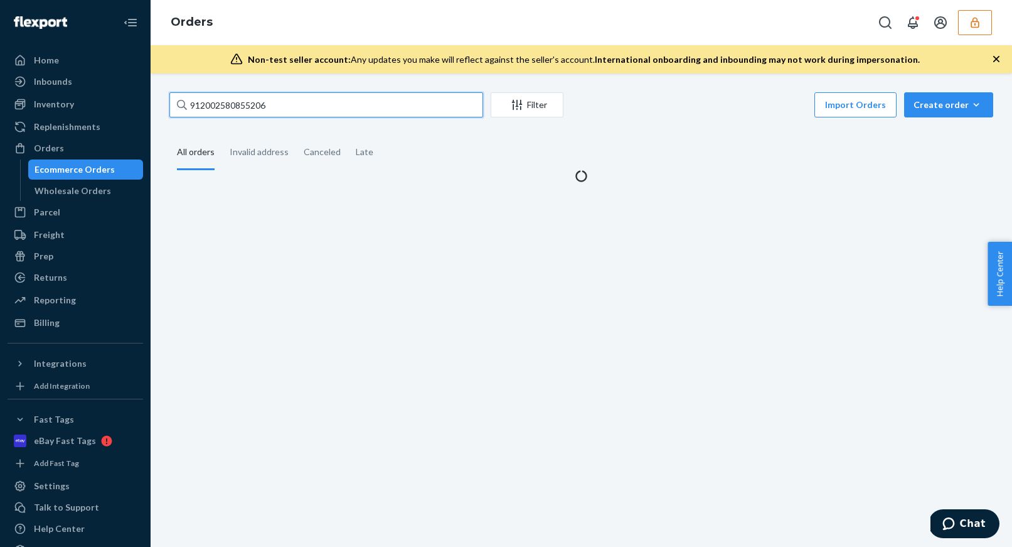
click at [260, 104] on input "912002580855206" at bounding box center [326, 104] width 314 height 25
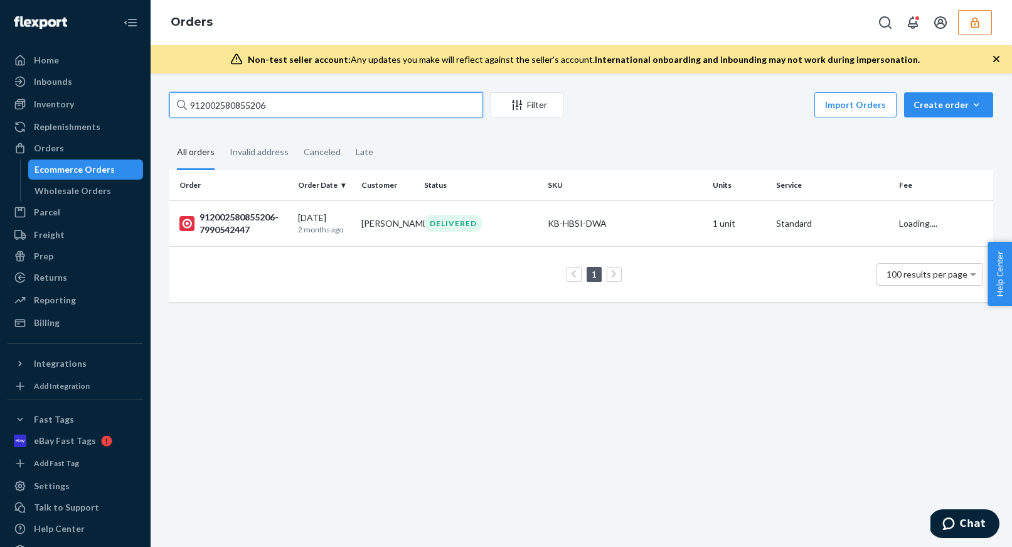
click at [260, 104] on input "912002580855206" at bounding box center [326, 104] width 314 height 25
paste input "68141111"
type input "912002568141111"
click at [506, 215] on div "DELIVERED" at bounding box center [481, 223] width 119 height 17
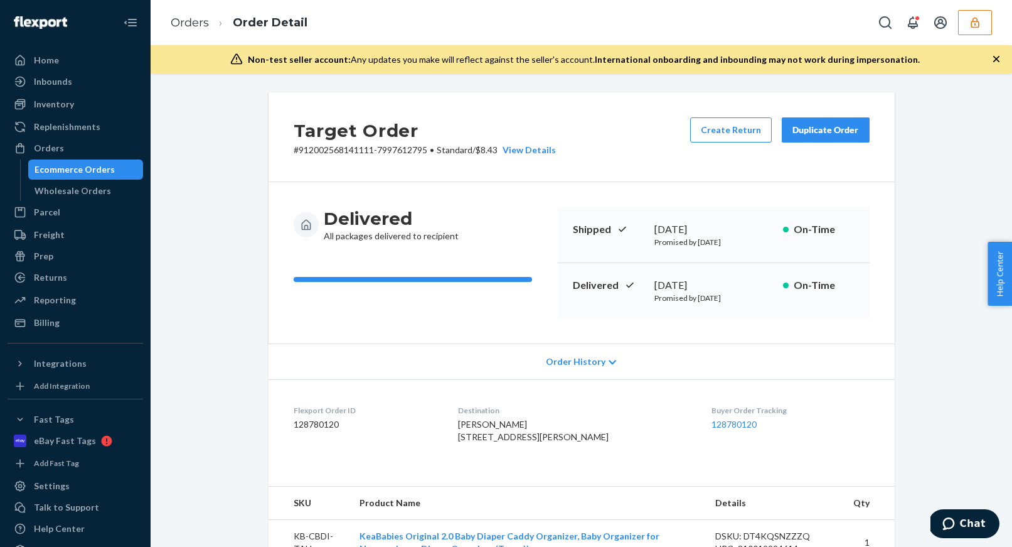
click at [318, 419] on dd "128780120" at bounding box center [366, 424] width 145 height 13
copy dd "128780120"
click at [90, 168] on div "Ecommerce Orders" at bounding box center [75, 169] width 80 height 13
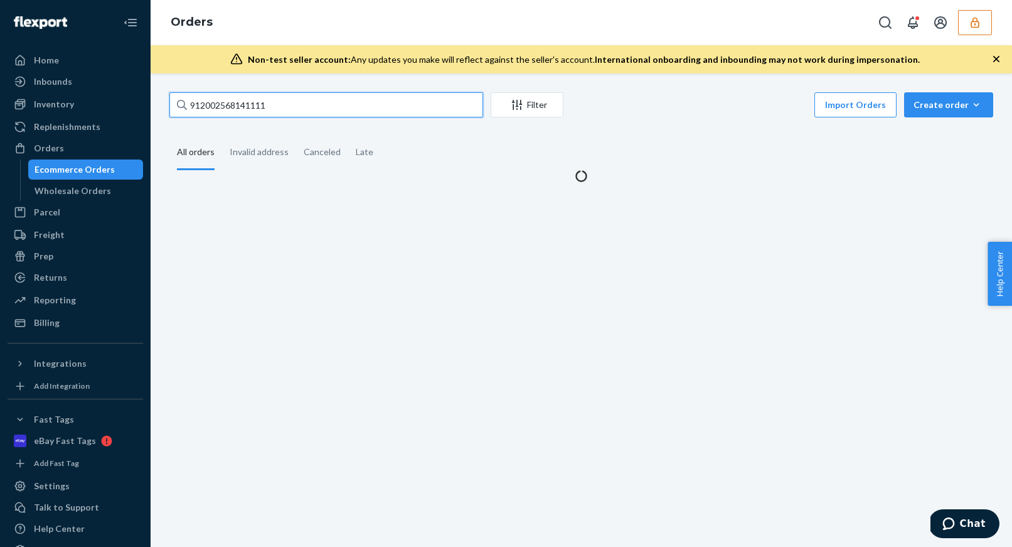
click at [284, 111] on input "912002568141111" at bounding box center [326, 104] width 314 height 25
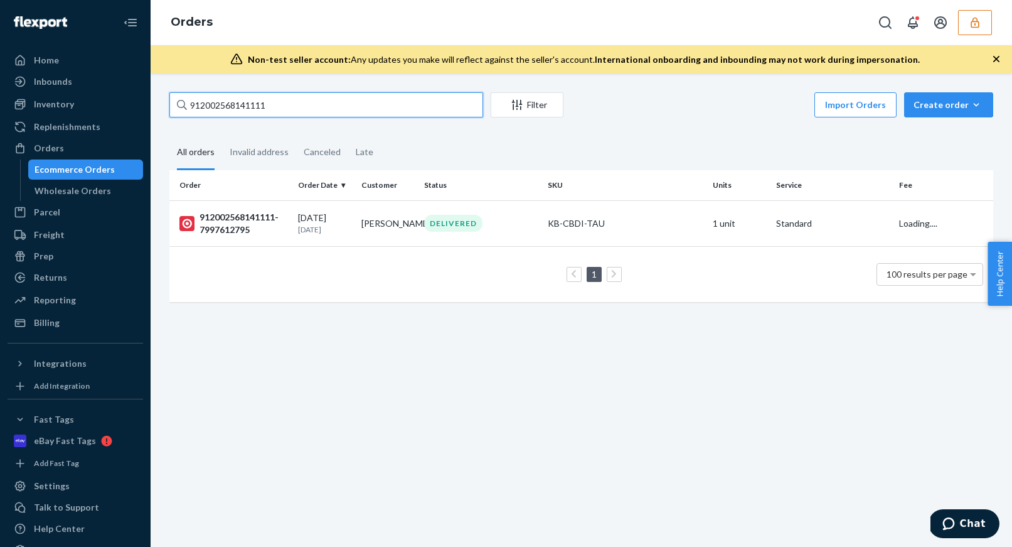
click at [284, 111] on input "912002568141111" at bounding box center [326, 104] width 314 height 25
paste input "02002546250583"
type input "902002546250583"
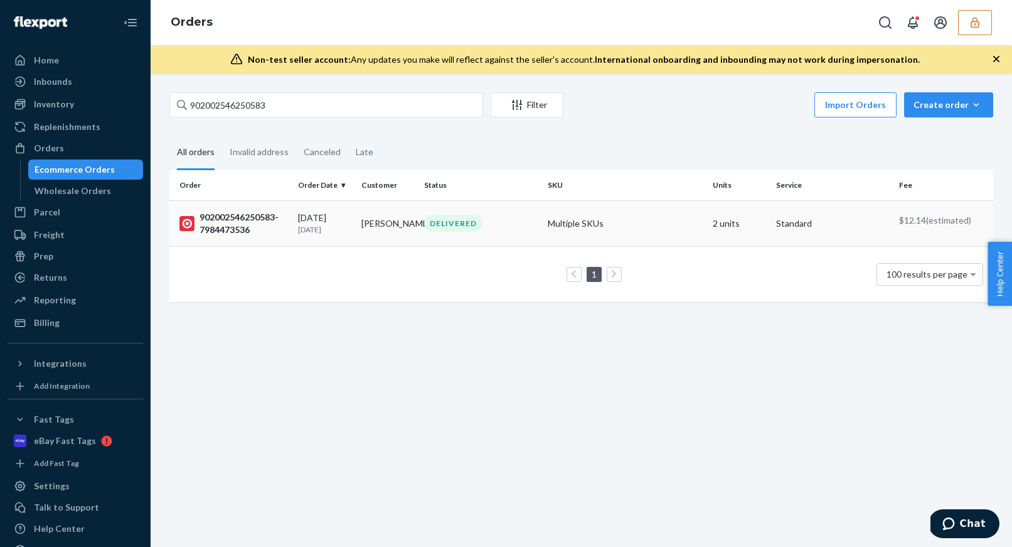
click at [567, 223] on td "Multiple SKUs" at bounding box center [625, 223] width 165 height 46
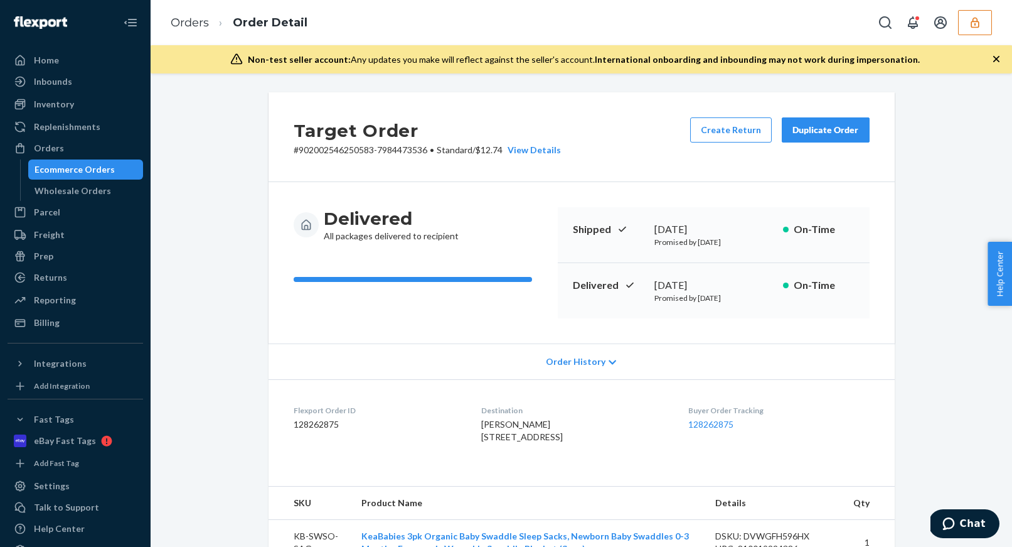
click at [308, 426] on dd "128262875" at bounding box center [378, 424] width 168 height 13
